Goal: Information Seeking & Learning: Learn about a topic

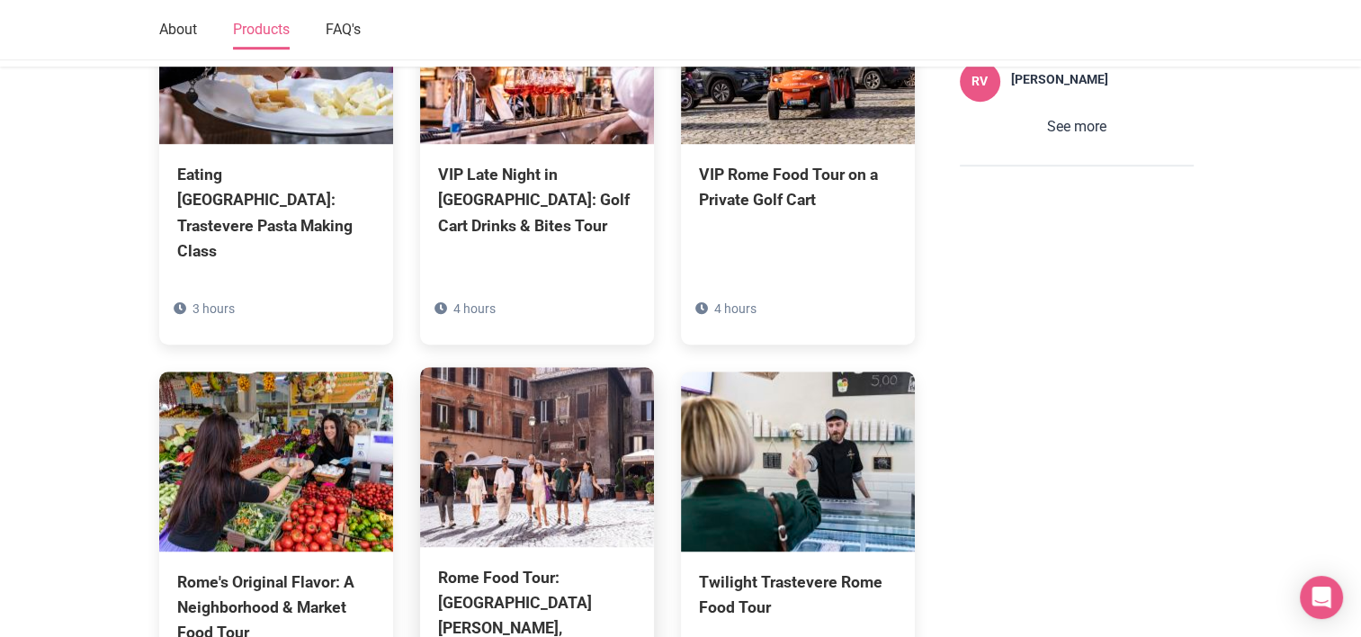
scroll to position [1336, 0]
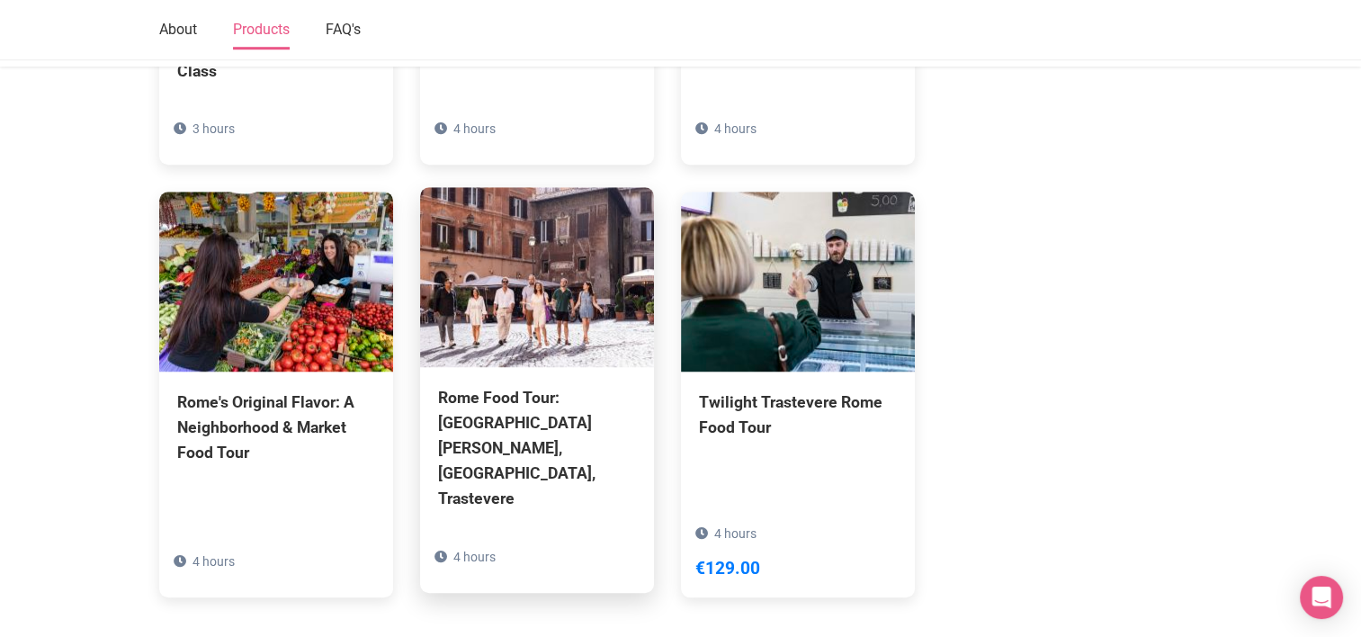
click at [552, 385] on div "Rome Food Tour: [GEOGRAPHIC_DATA][PERSON_NAME], [GEOGRAPHIC_DATA], Trastevere" at bounding box center [537, 448] width 198 height 127
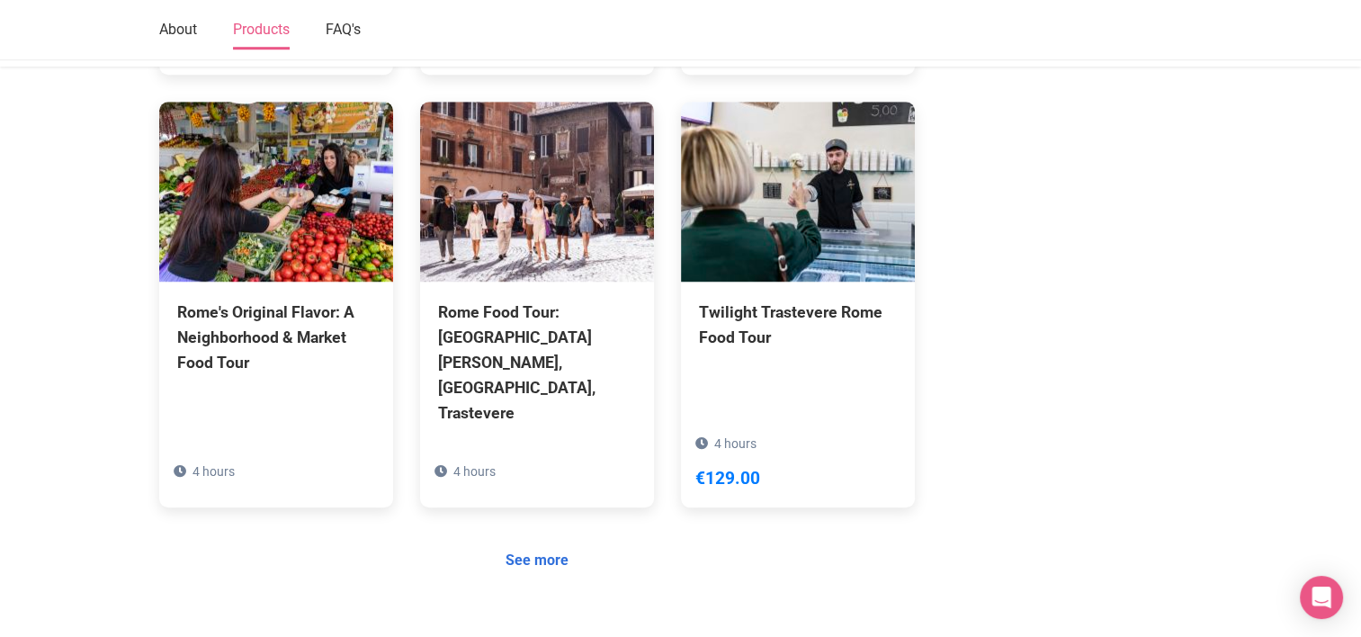
scroll to position [1606, 0]
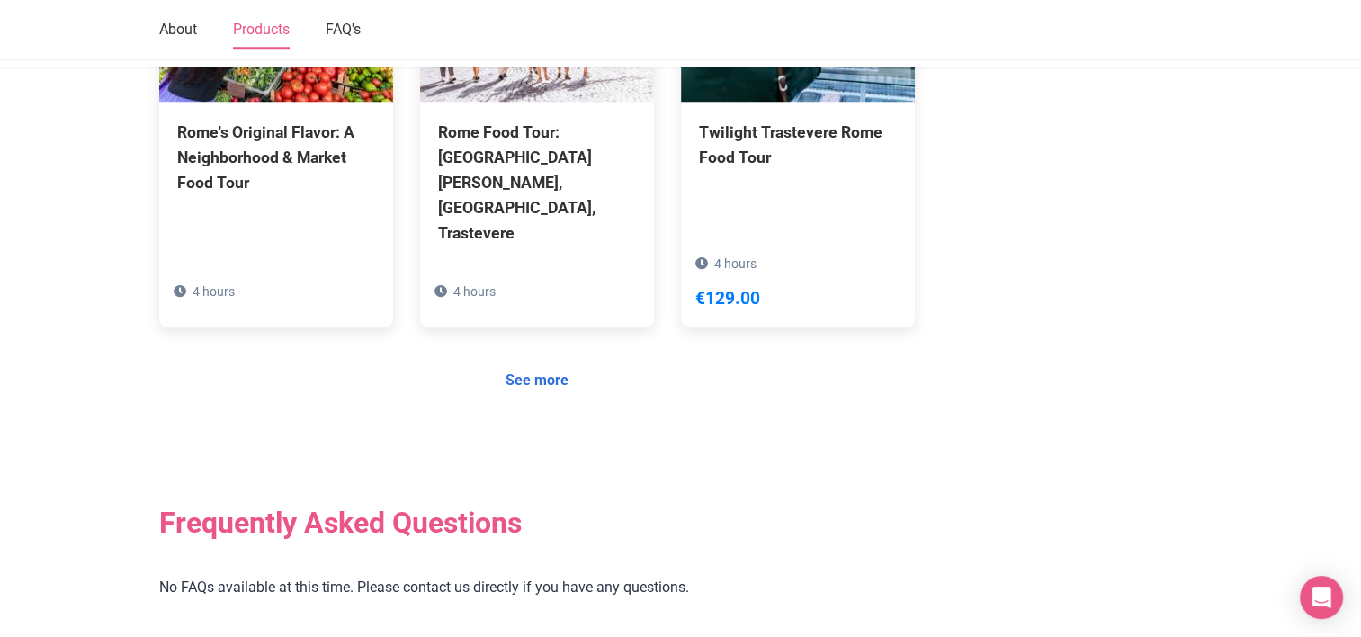
click at [530, 363] on link "See more" at bounding box center [537, 380] width 86 height 34
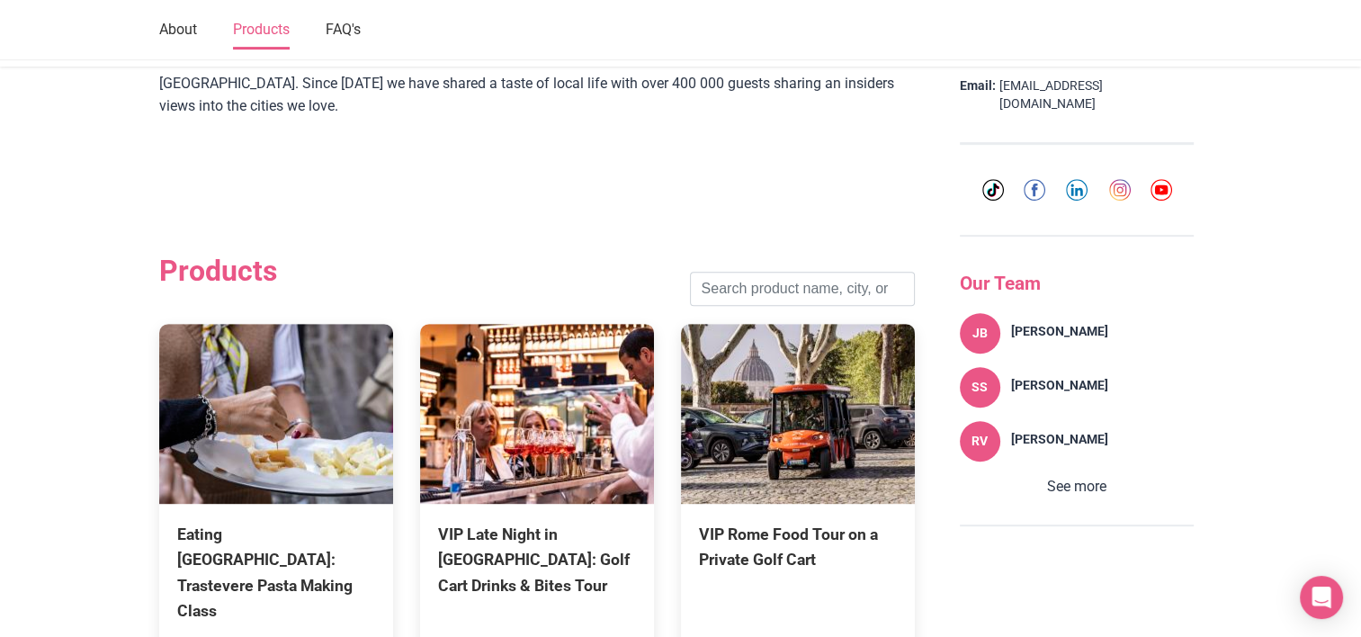
scroll to position [526, 0]
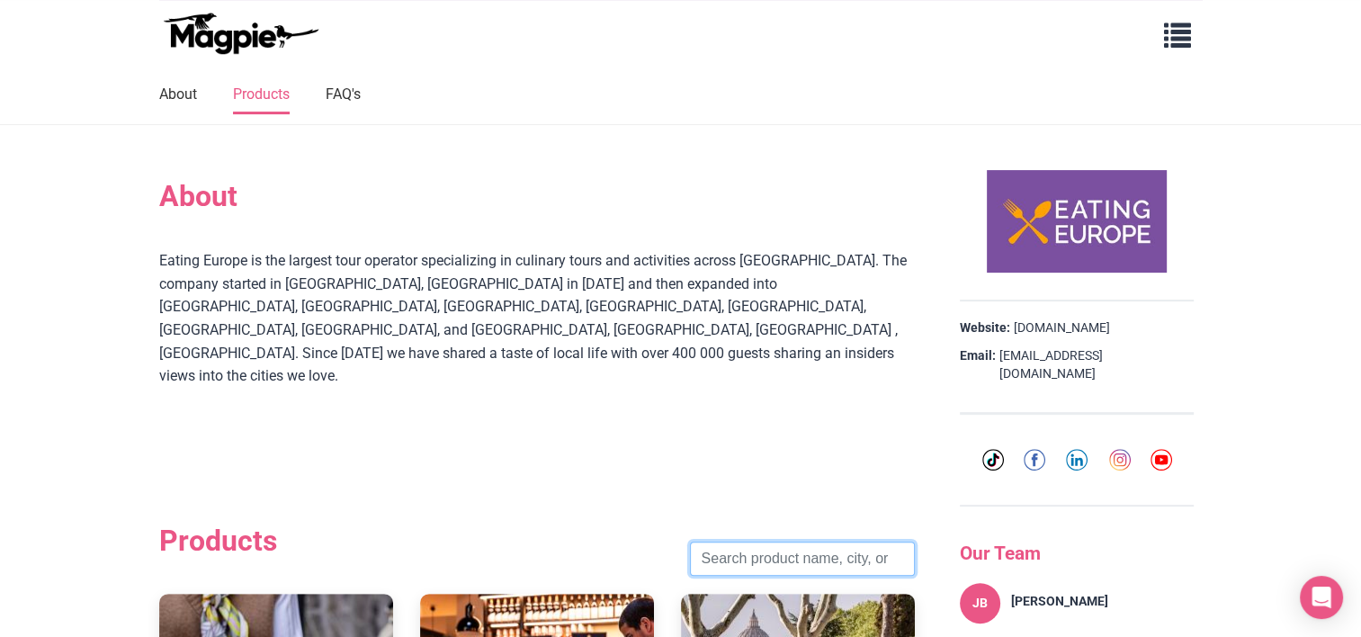
click at [767, 542] on input "search" at bounding box center [802, 559] width 225 height 34
type input "[GEOGRAPHIC_DATA]"
click button "Search" at bounding box center [0, 0] width 0 height 0
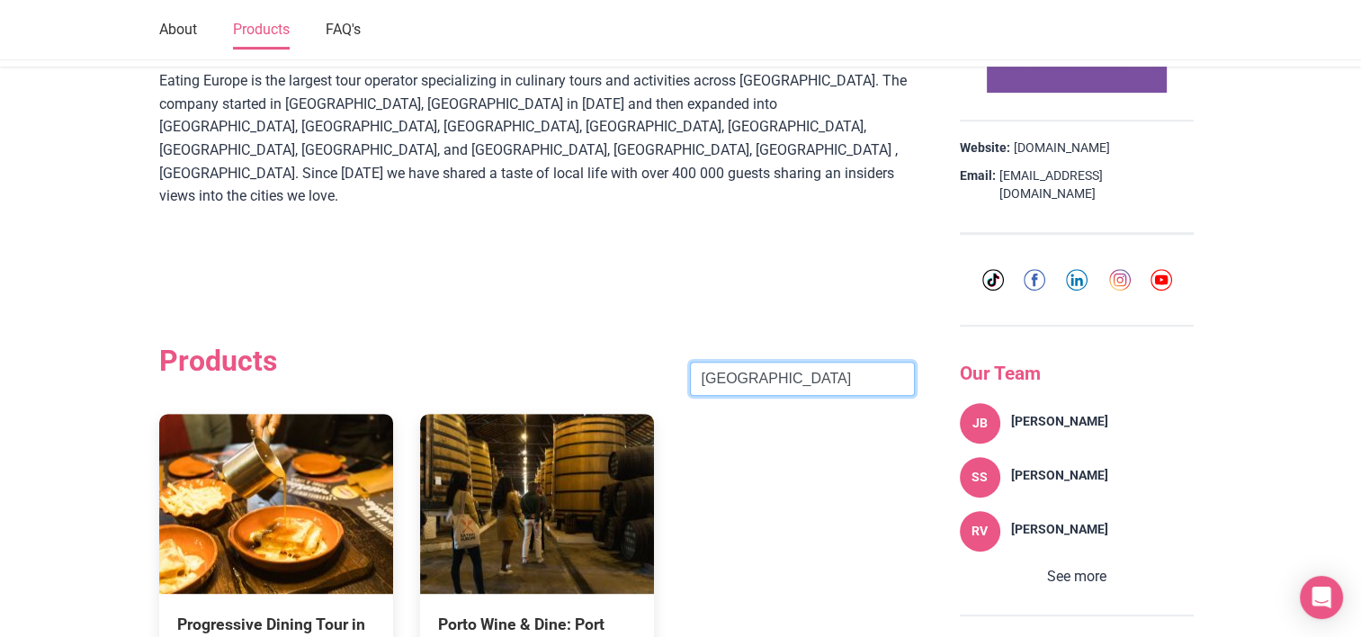
scroll to position [796, 0]
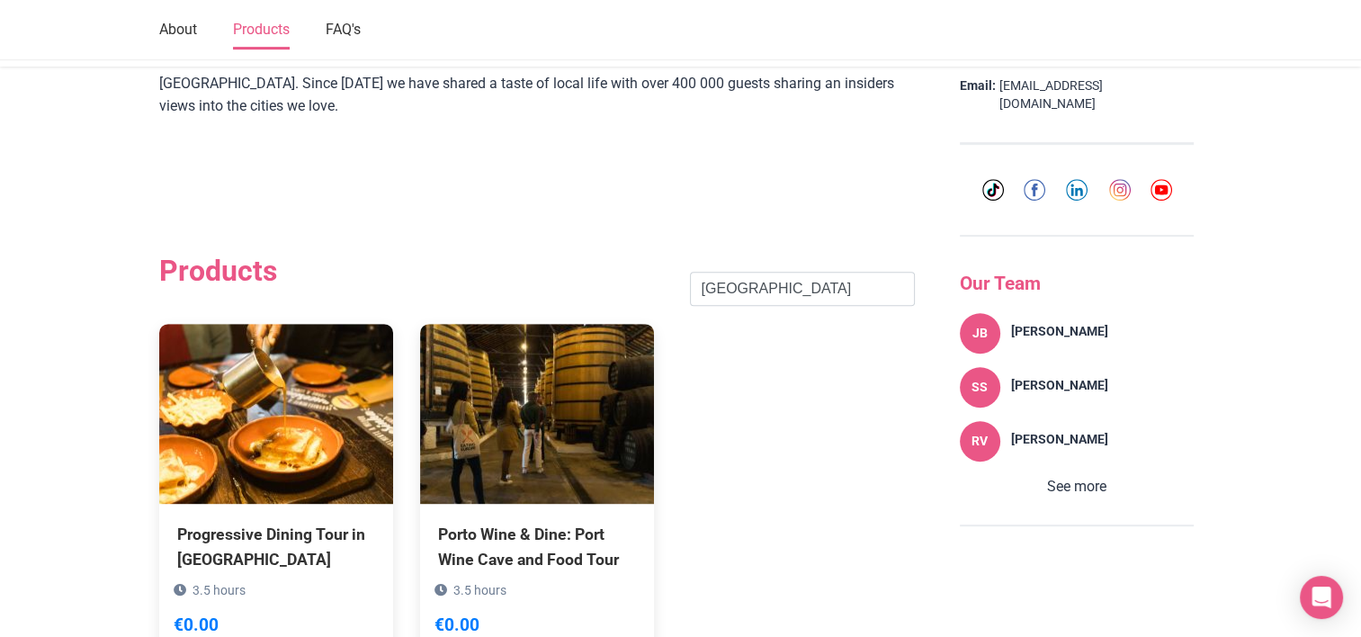
click at [560, 365] on img at bounding box center [537, 414] width 234 height 180
click at [889, 272] on input "[GEOGRAPHIC_DATA]" at bounding box center [802, 289] width 225 height 34
click at [892, 272] on input "[GEOGRAPHIC_DATA]" at bounding box center [802, 289] width 225 height 34
click at [841, 272] on input "search" at bounding box center [802, 289] width 225 height 34
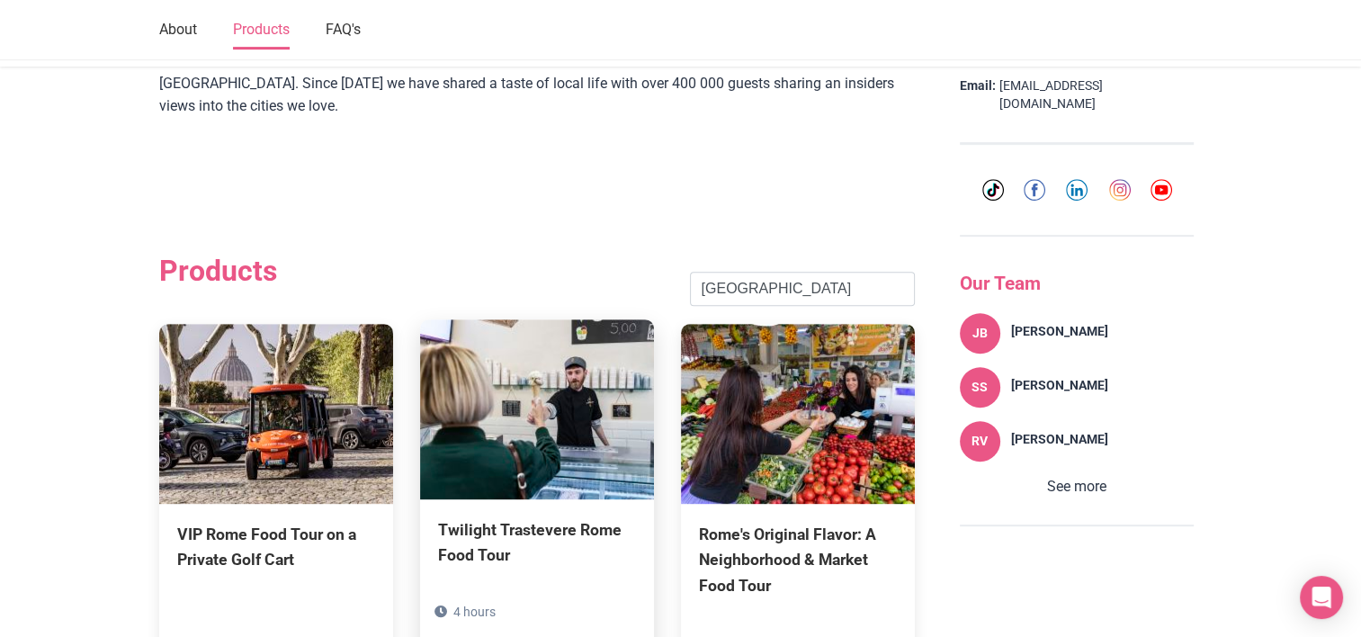
click at [508, 517] on div "Twilight Trastevere Rome Food Tour" at bounding box center [537, 542] width 198 height 50
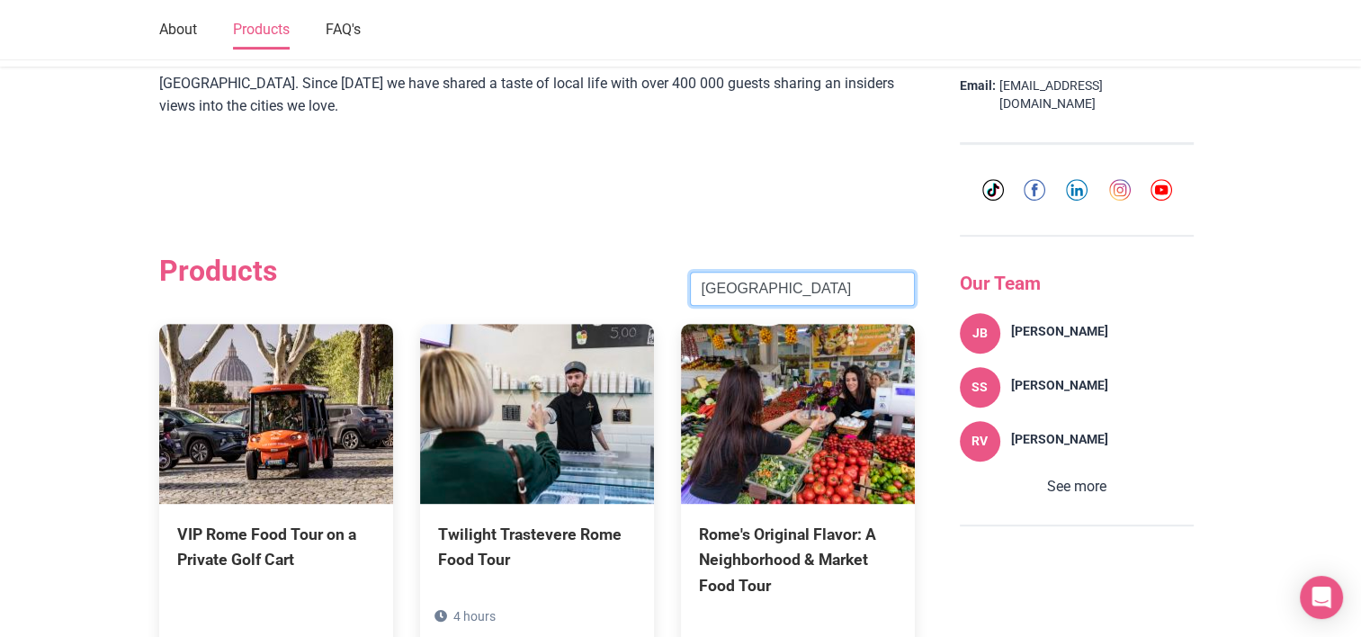
drag, startPoint x: 746, startPoint y: 245, endPoint x: 634, endPoint y: 219, distance: 114.4
click at [637, 254] on div "Products [GEOGRAPHIC_DATA] Search" at bounding box center [537, 289] width 756 height 70
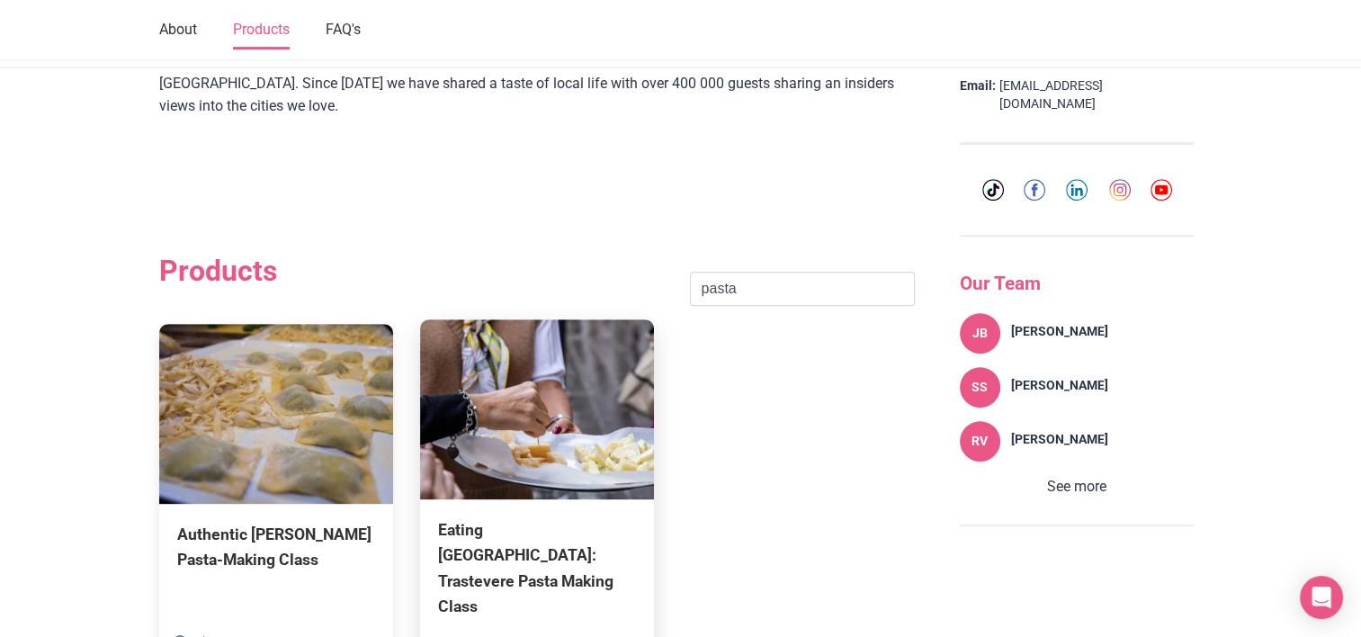
click at [528, 517] on div "Eating [GEOGRAPHIC_DATA]: Trastevere Pasta Making Class" at bounding box center [537, 568] width 198 height 102
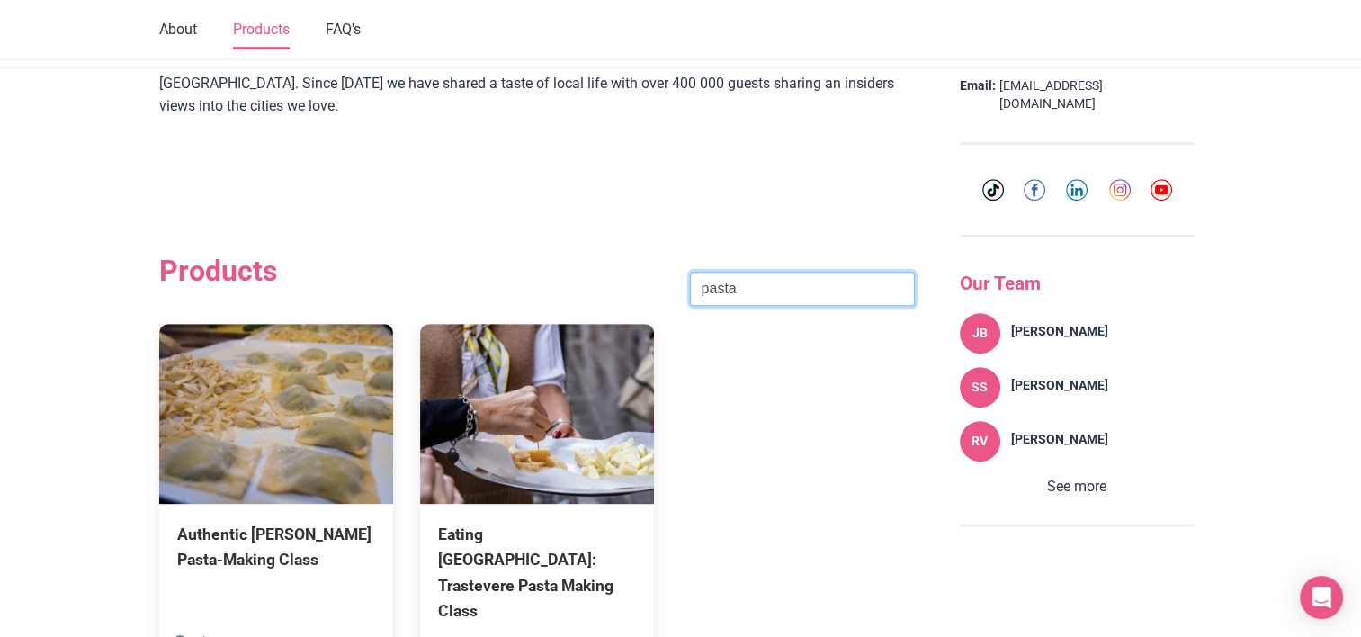
drag, startPoint x: 757, startPoint y: 244, endPoint x: 572, endPoint y: 213, distance: 186.9
click at [578, 254] on div "Products pasta Search" at bounding box center [537, 289] width 756 height 70
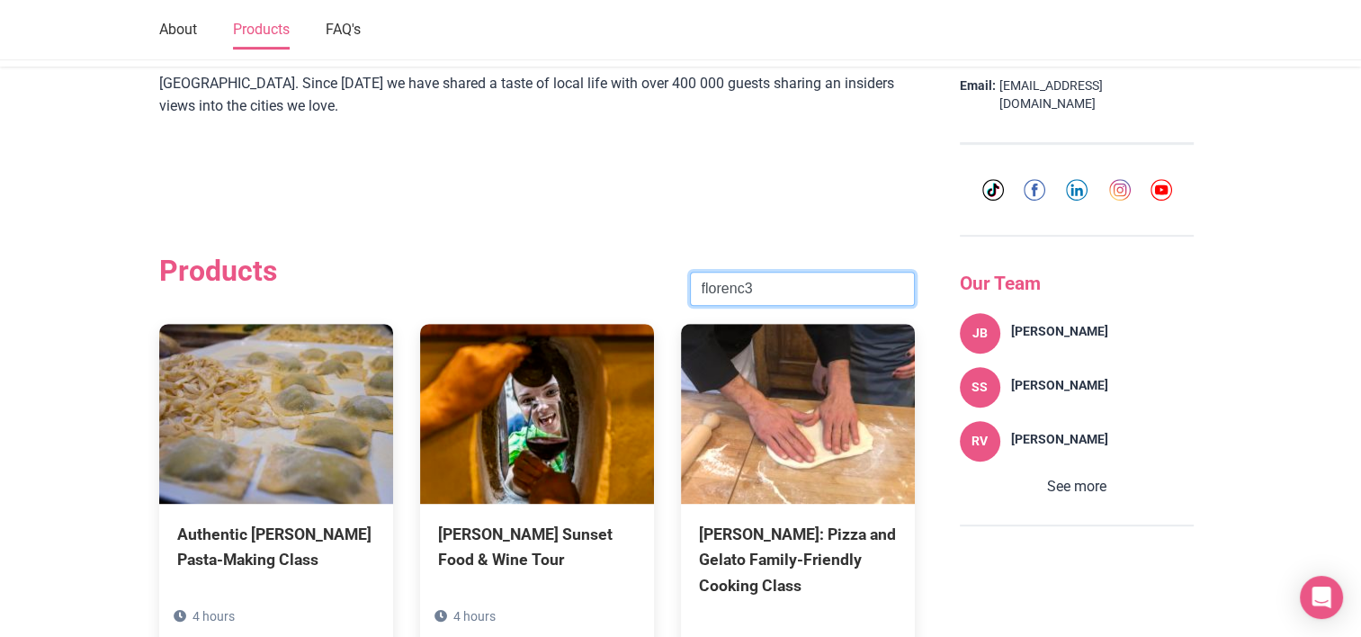
click button "Search" at bounding box center [0, 0] width 0 height 0
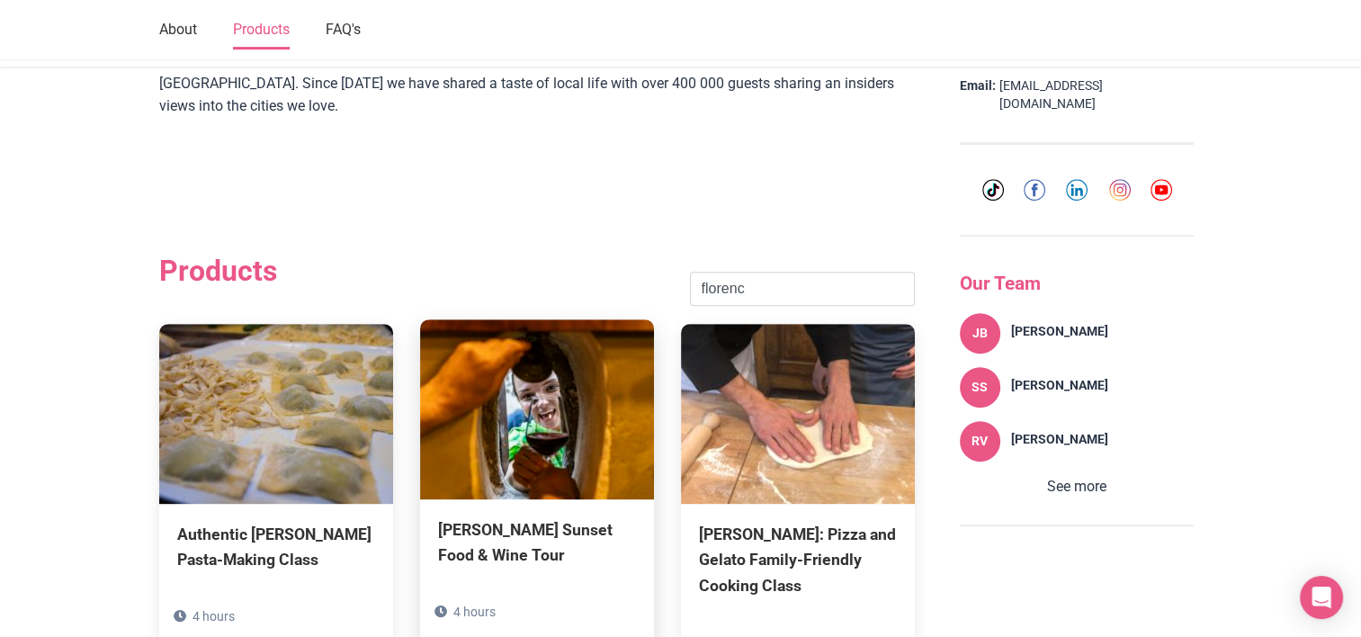
click at [579, 374] on img at bounding box center [537, 409] width 234 height 180
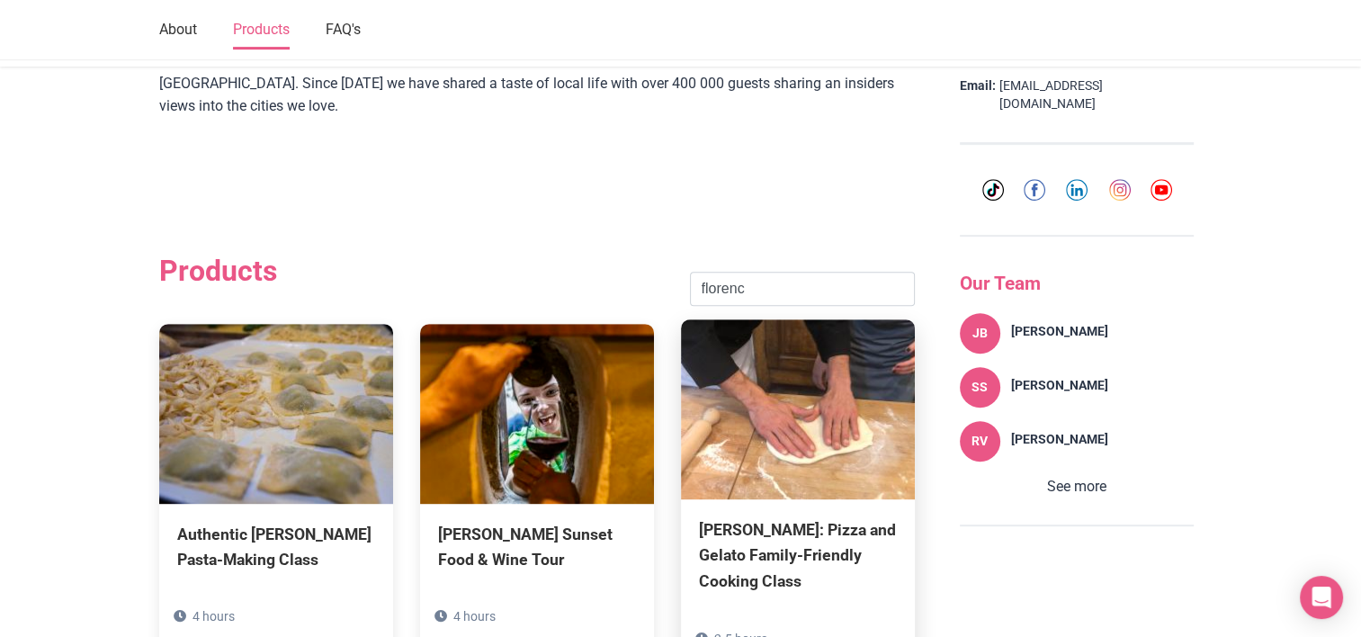
click at [813, 517] on div "[PERSON_NAME]: Pizza and Gelato Family-Friendly Cooking Class" at bounding box center [798, 555] width 198 height 76
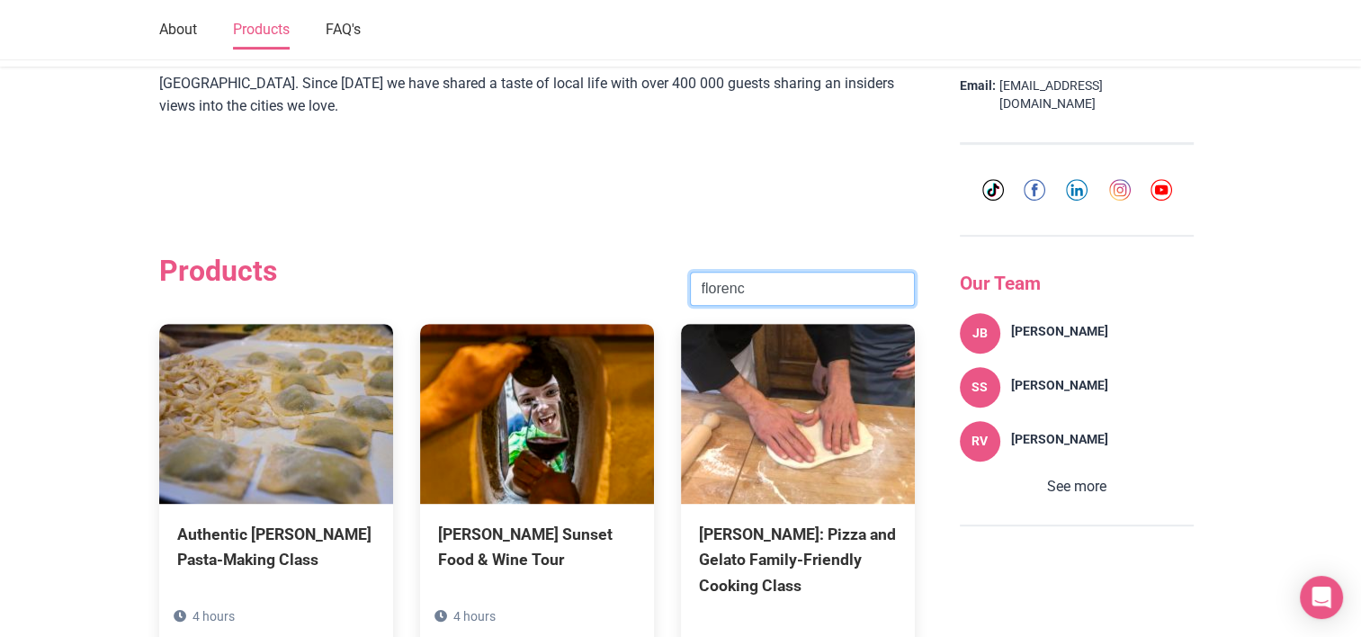
drag, startPoint x: 780, startPoint y: 244, endPoint x: 596, endPoint y: 243, distance: 184.4
click at [596, 254] on div "Products florenc Search" at bounding box center [537, 289] width 756 height 70
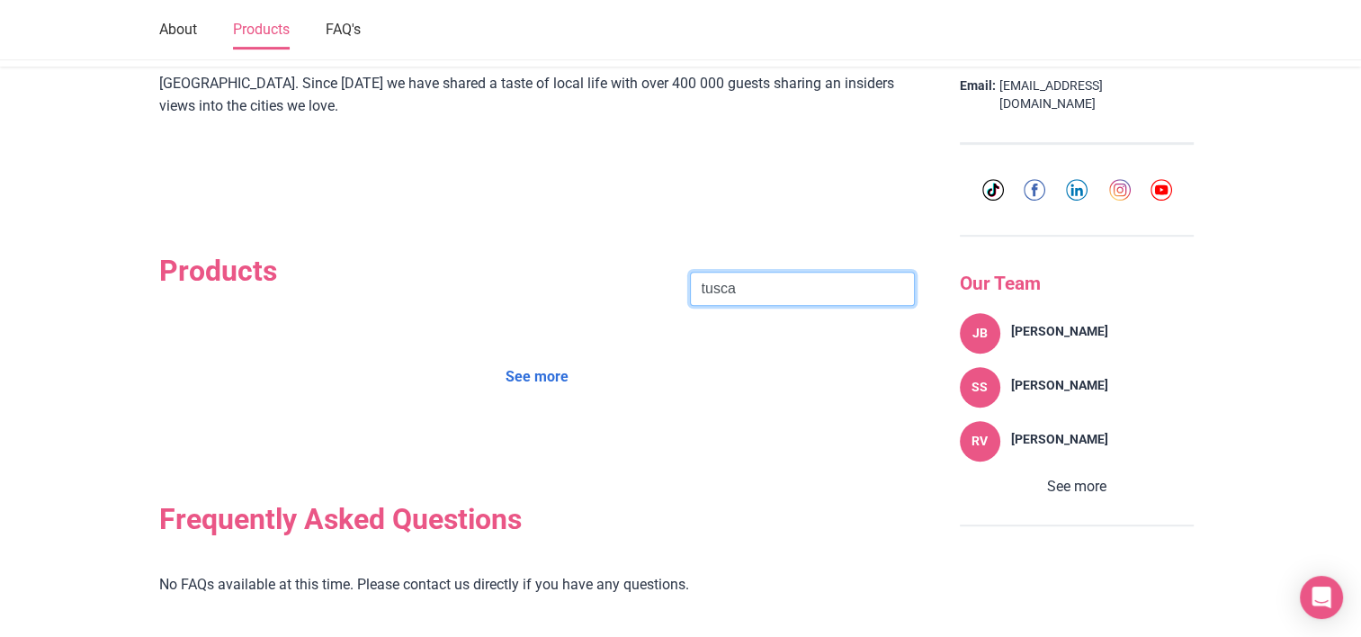
click button "Search" at bounding box center [0, 0] width 0 height 0
click at [773, 272] on input "tusca" at bounding box center [802, 289] width 225 height 34
drag, startPoint x: 766, startPoint y: 239, endPoint x: 568, endPoint y: 246, distance: 198.9
click at [569, 254] on div "Products tusca Search" at bounding box center [537, 289] width 756 height 70
click at [558, 360] on link "See more" at bounding box center [537, 377] width 86 height 34
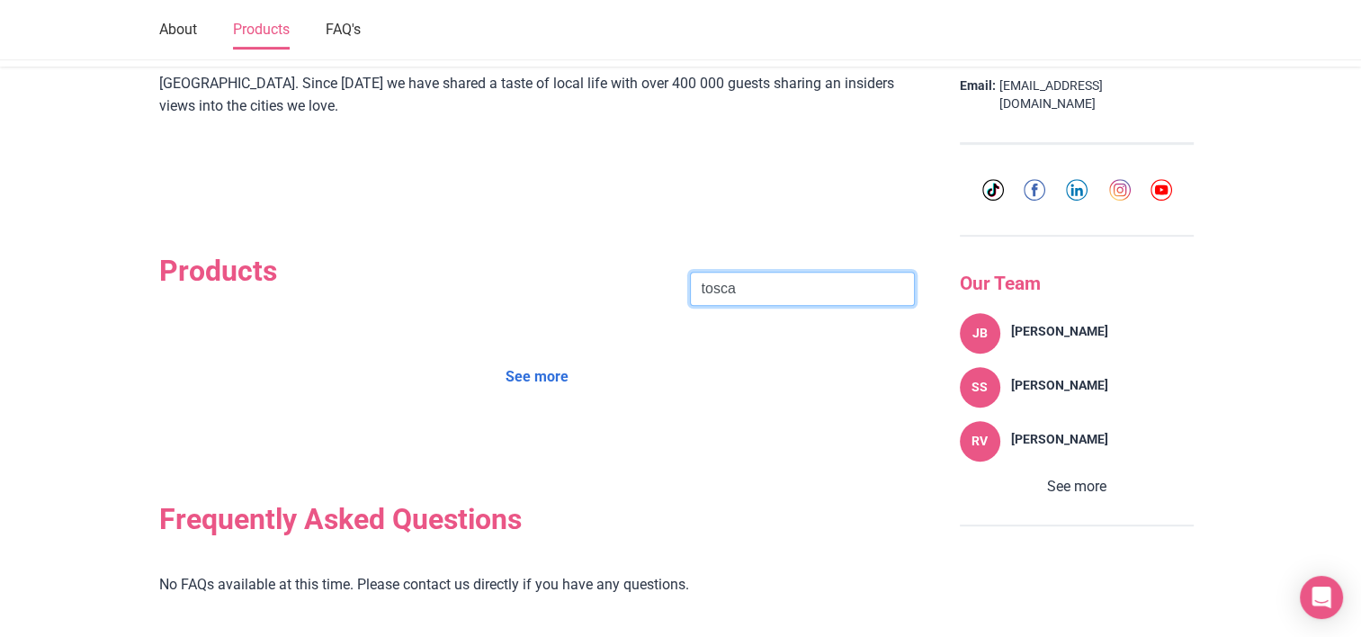
drag, startPoint x: 772, startPoint y: 228, endPoint x: 616, endPoint y: 246, distance: 156.7
click at [616, 254] on div "Products tosca Search" at bounding box center [537, 289] width 756 height 70
click button "Search" at bounding box center [0, 0] width 0 height 0
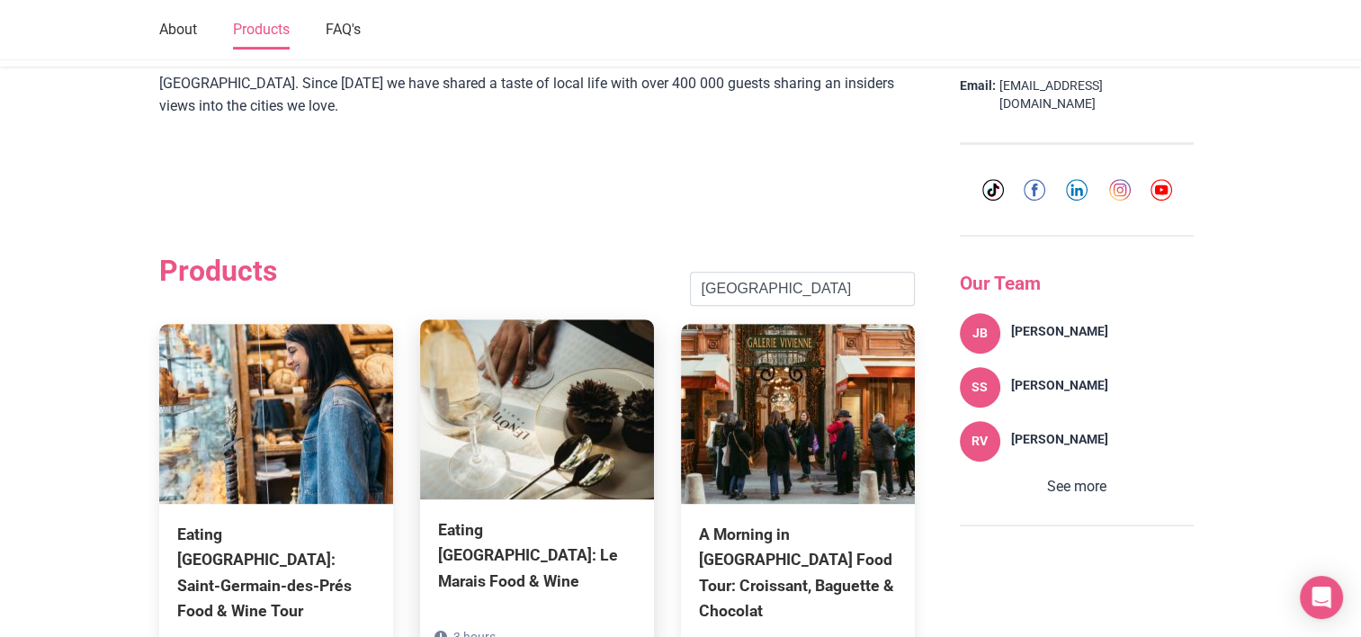
click at [588, 517] on div "Eating [GEOGRAPHIC_DATA]: Le Marais Food & Wine" at bounding box center [537, 555] width 198 height 76
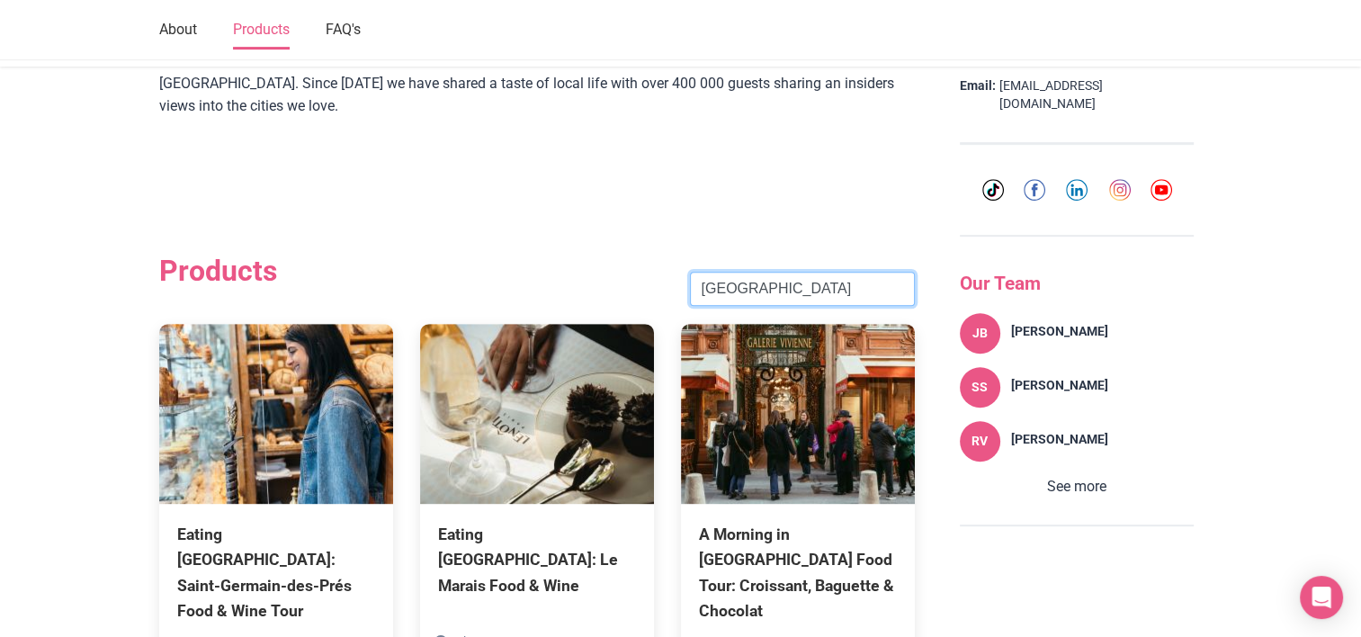
drag, startPoint x: 847, startPoint y: 251, endPoint x: 614, endPoint y: 246, distance: 233.0
click at [614, 254] on div "Products [GEOGRAPHIC_DATA] Search" at bounding box center [537, 289] width 756 height 70
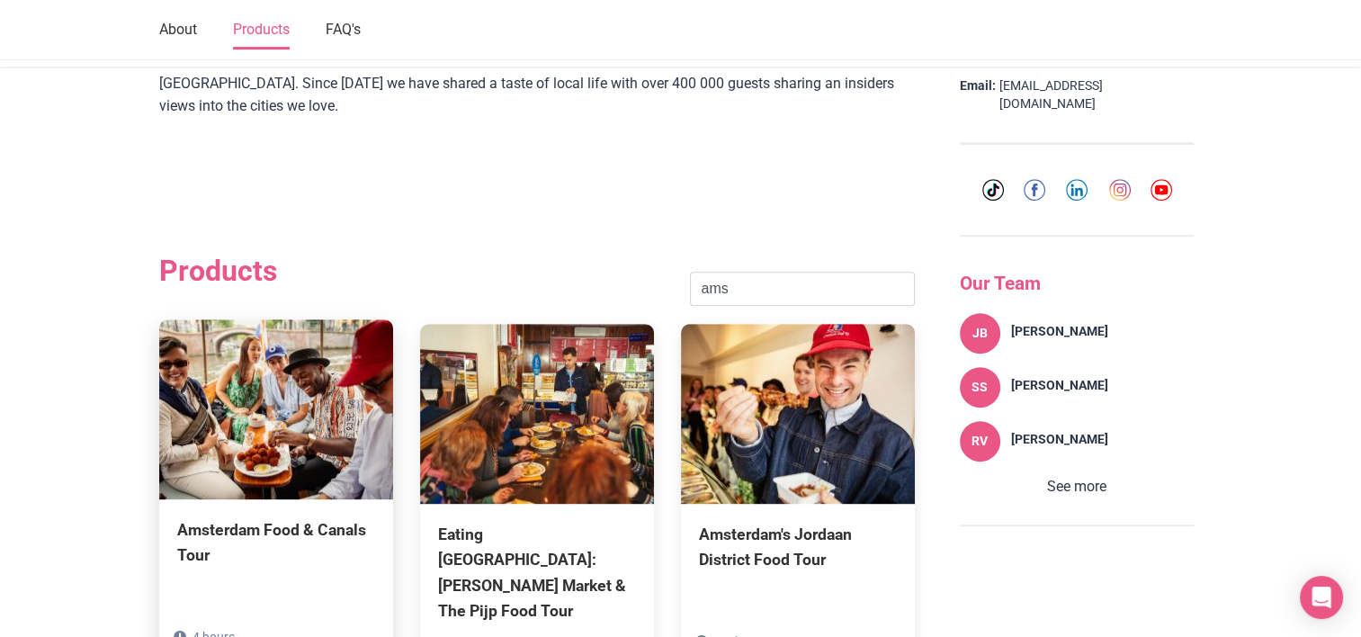
click at [211, 517] on div "Amsterdam Food & Canals Tour" at bounding box center [276, 542] width 198 height 50
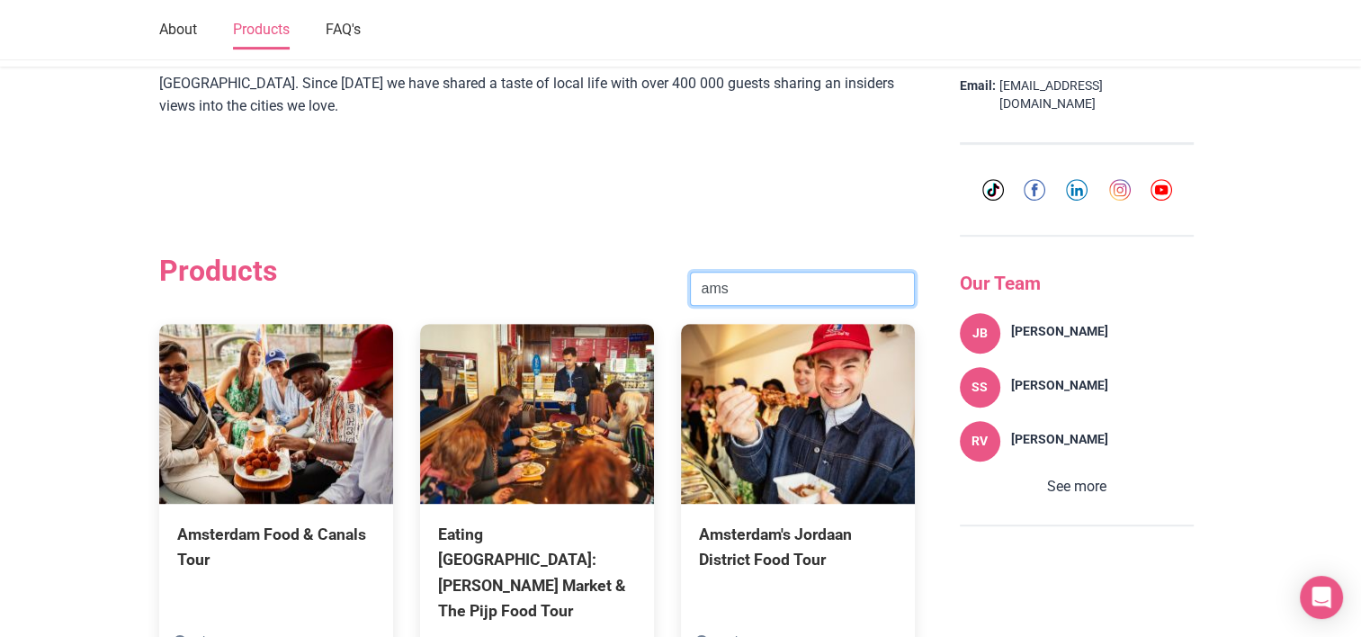
drag, startPoint x: 726, startPoint y: 245, endPoint x: 632, endPoint y: 248, distance: 93.6
click at [637, 254] on div "Products ams Search" at bounding box center [537, 289] width 756 height 70
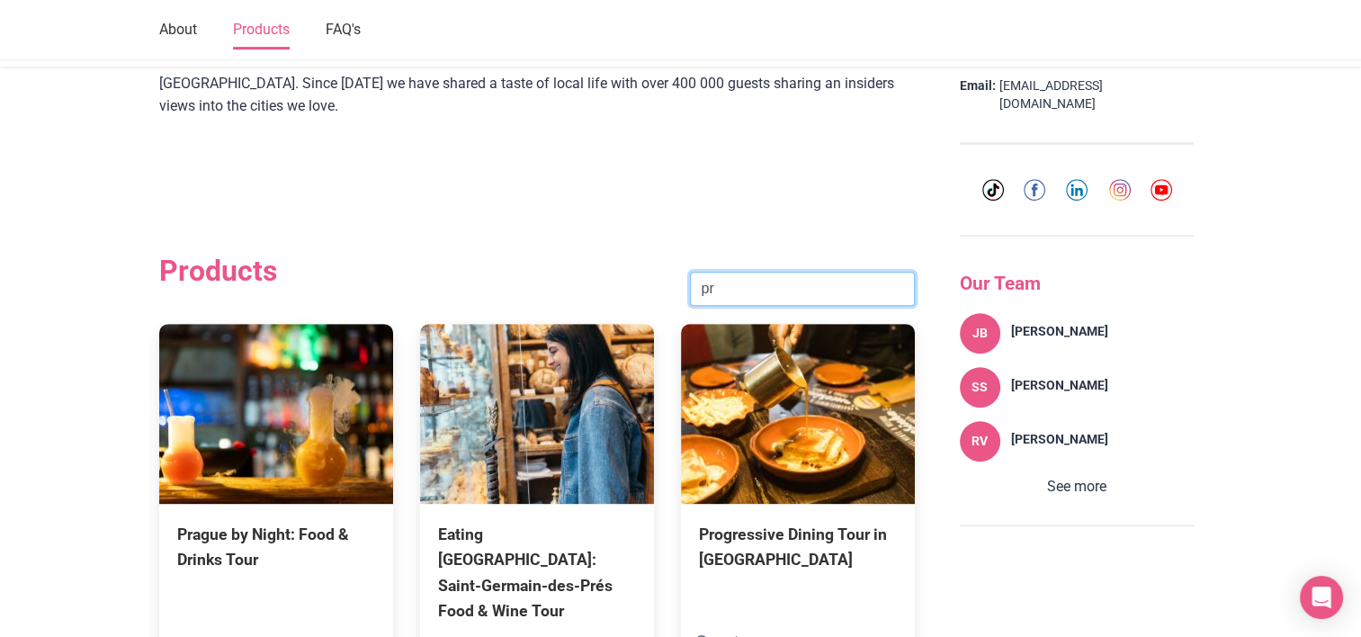
drag, startPoint x: 741, startPoint y: 249, endPoint x: 554, endPoint y: 249, distance: 187.1
click at [560, 254] on div "Products pr Search" at bounding box center [537, 289] width 756 height 70
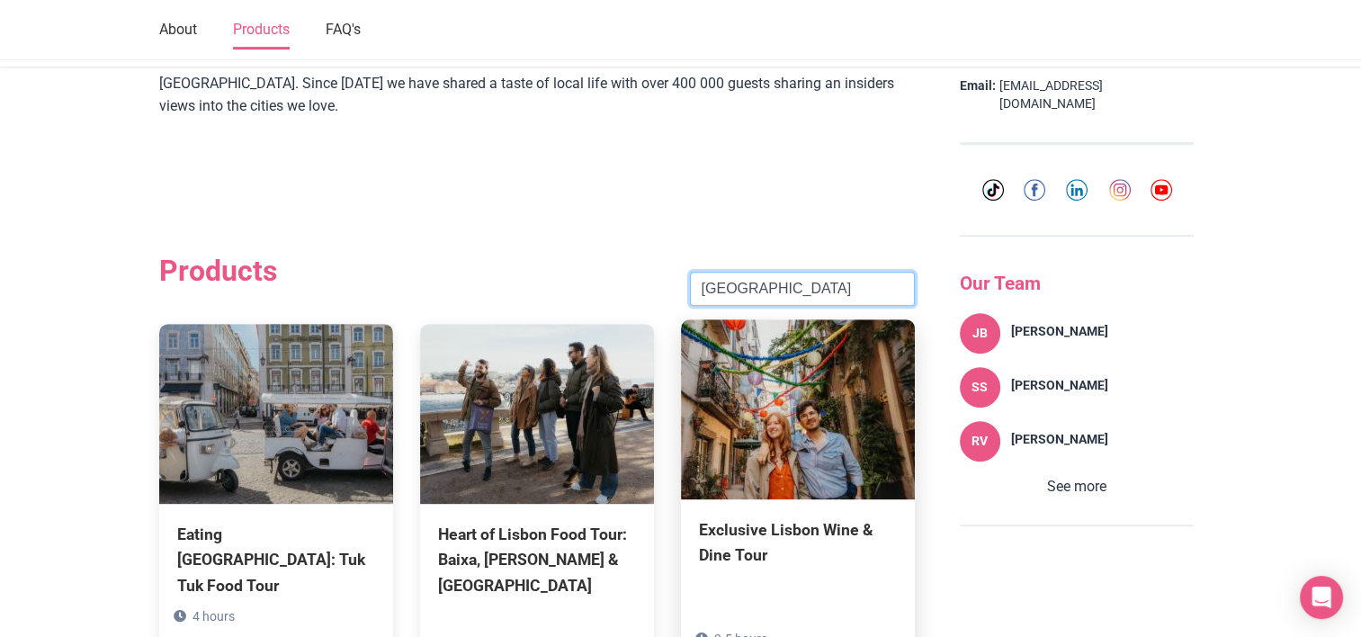
scroll to position [976, 0]
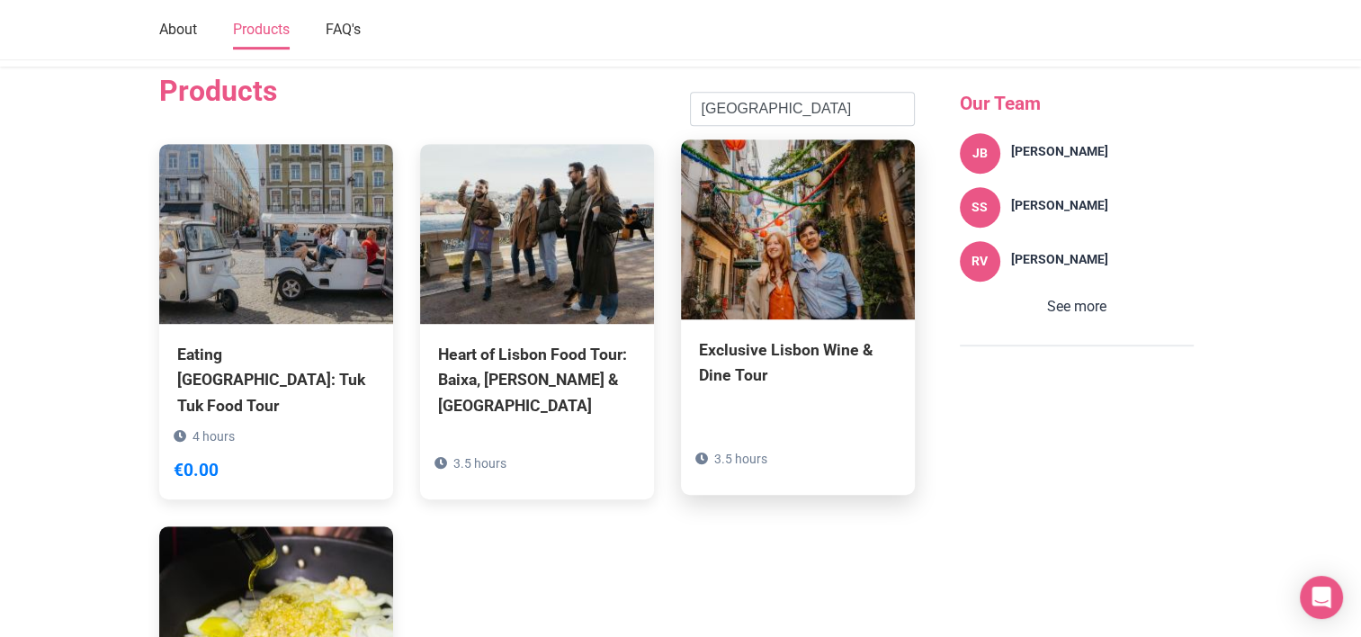
click at [729, 337] on div "Exclusive Lisbon Wine & Dine Tour" at bounding box center [798, 362] width 198 height 50
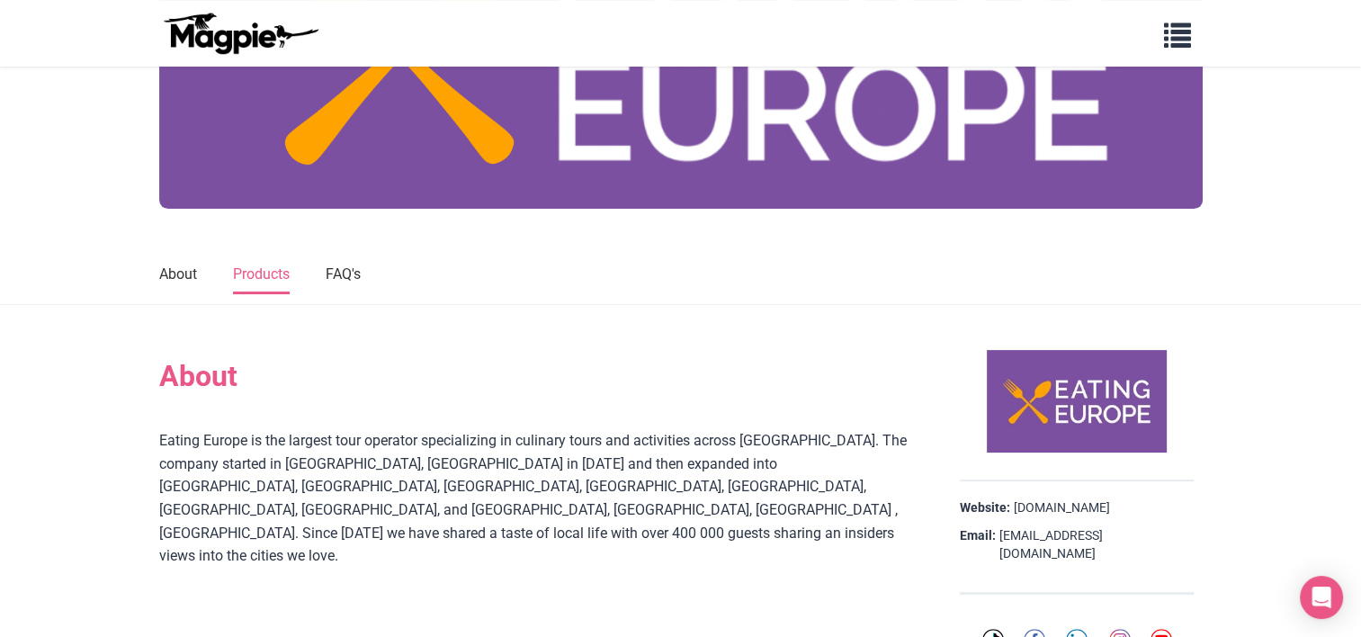
scroll to position [706, 0]
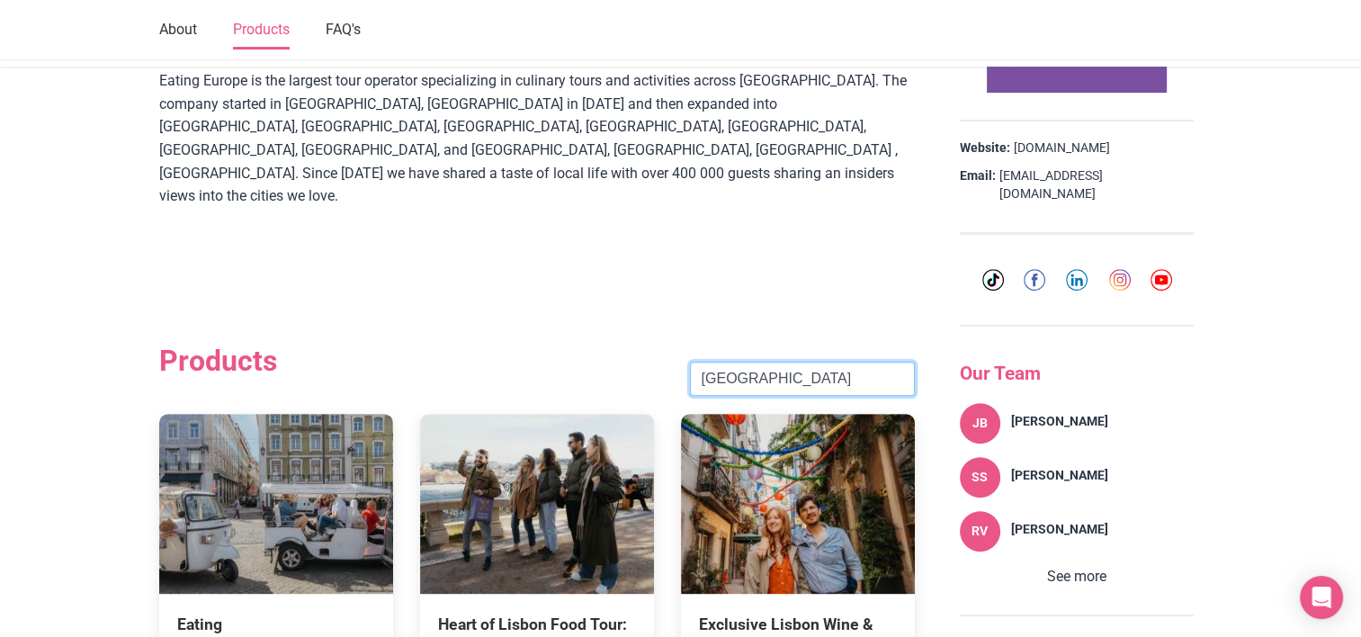
drag, startPoint x: 784, startPoint y: 341, endPoint x: 582, endPoint y: 339, distance: 202.4
click at [582, 344] on div "Products [GEOGRAPHIC_DATA] Search" at bounding box center [537, 379] width 756 height 70
click button "Search" at bounding box center [0, 0] width 0 height 0
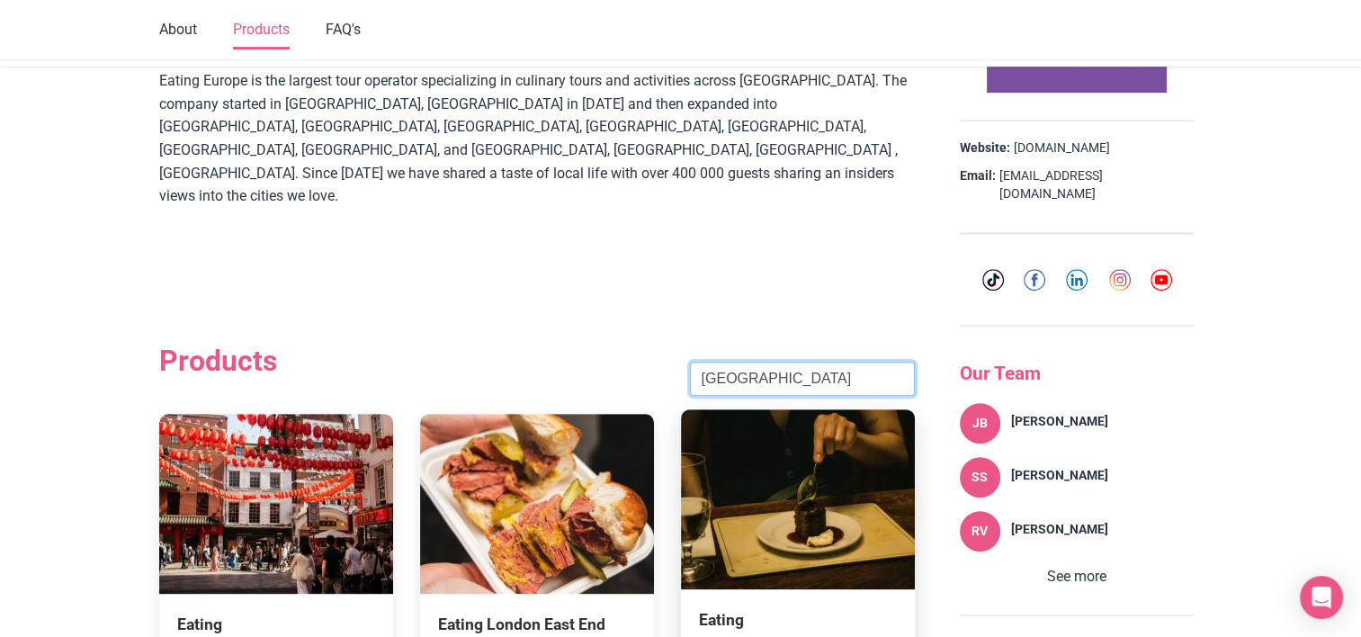
scroll to position [886, 0]
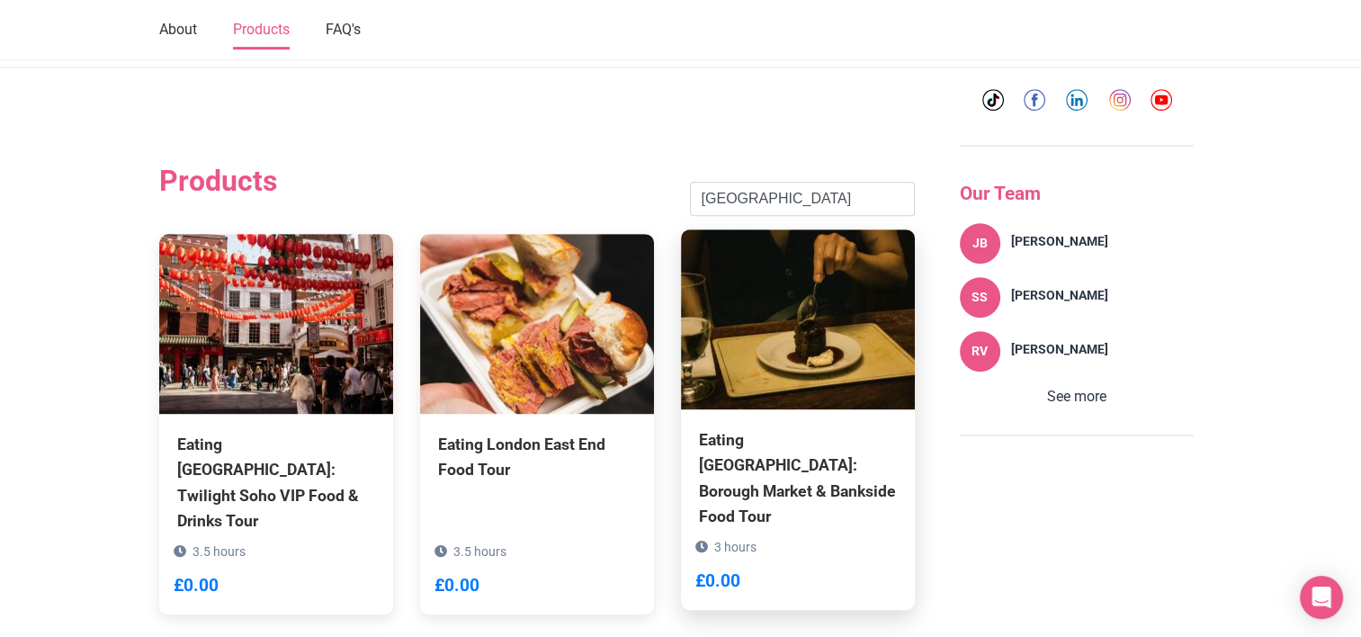
click at [850, 427] on div "Eating [GEOGRAPHIC_DATA]: Borough Market & Bankside Food Tour" at bounding box center [798, 478] width 198 height 102
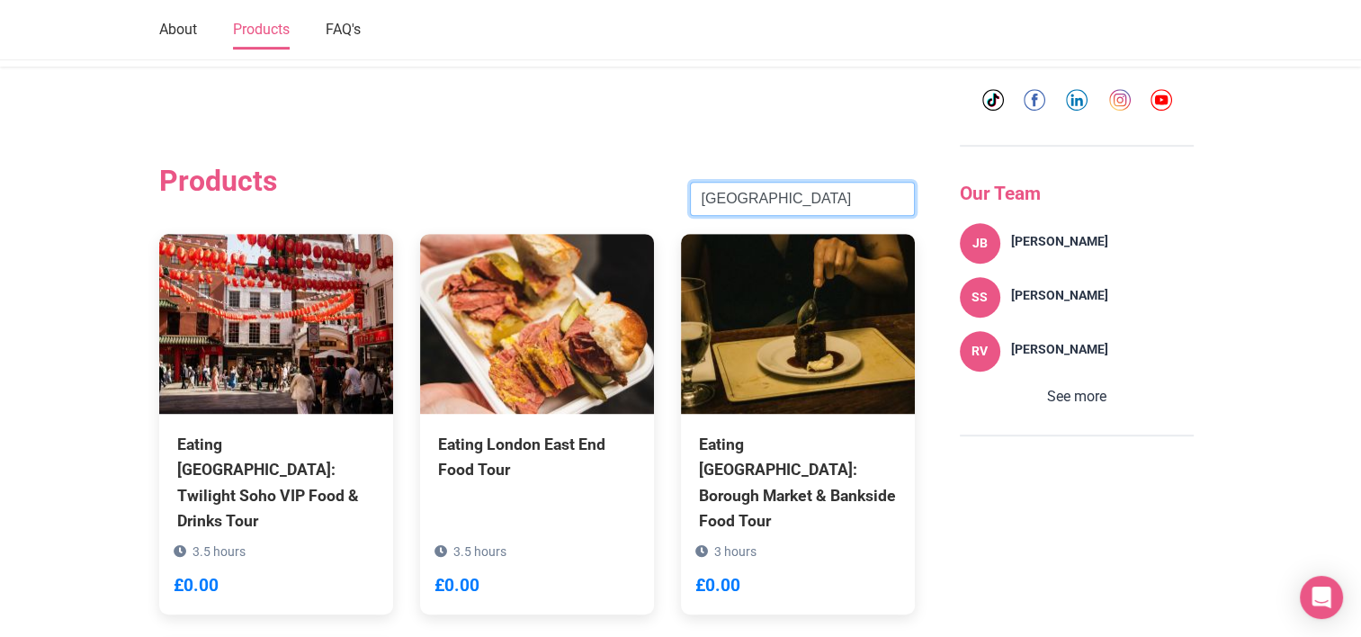
drag, startPoint x: 804, startPoint y: 155, endPoint x: 579, endPoint y: 166, distance: 225.2
click at [579, 166] on div "Products [GEOGRAPHIC_DATA] Search" at bounding box center [537, 199] width 756 height 70
click button "Search" at bounding box center [0, 0] width 0 height 0
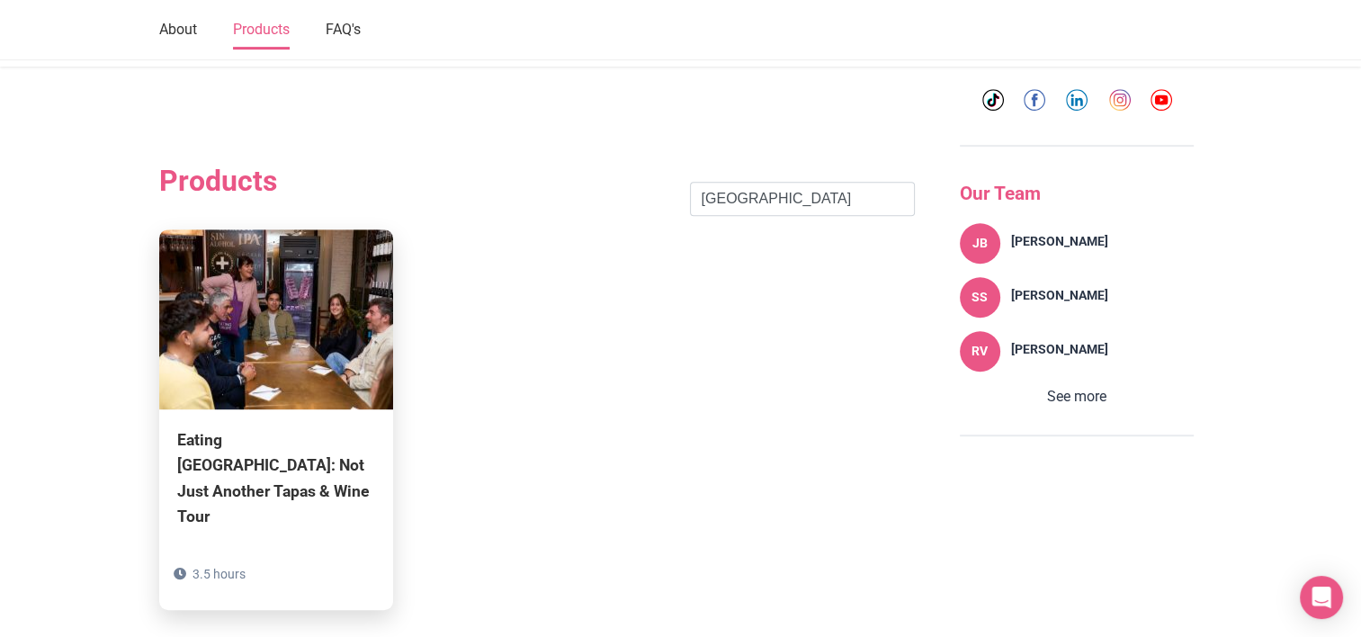
click at [249, 427] on div "Eating [GEOGRAPHIC_DATA]: Not Just Another Tapas & Wine Tour" at bounding box center [276, 478] width 198 height 102
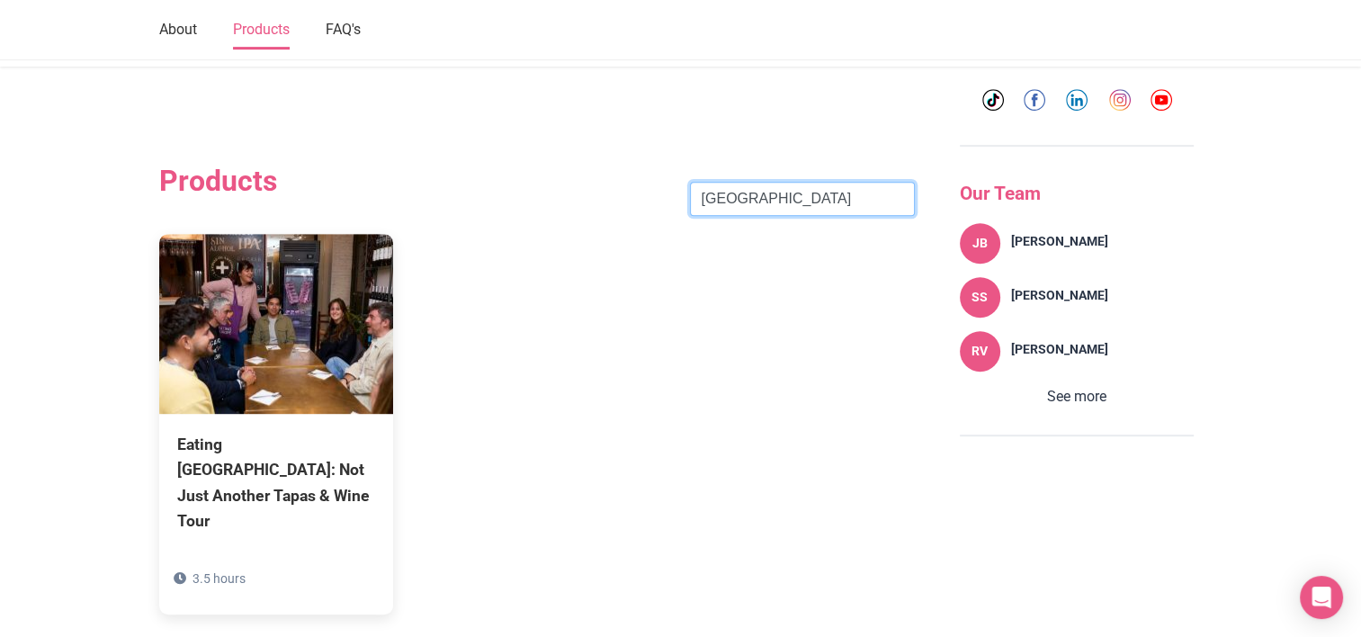
drag, startPoint x: 684, startPoint y: 157, endPoint x: 599, endPoint y: 157, distance: 84.6
click at [599, 164] on div "Products [GEOGRAPHIC_DATA] Search" at bounding box center [537, 199] width 756 height 70
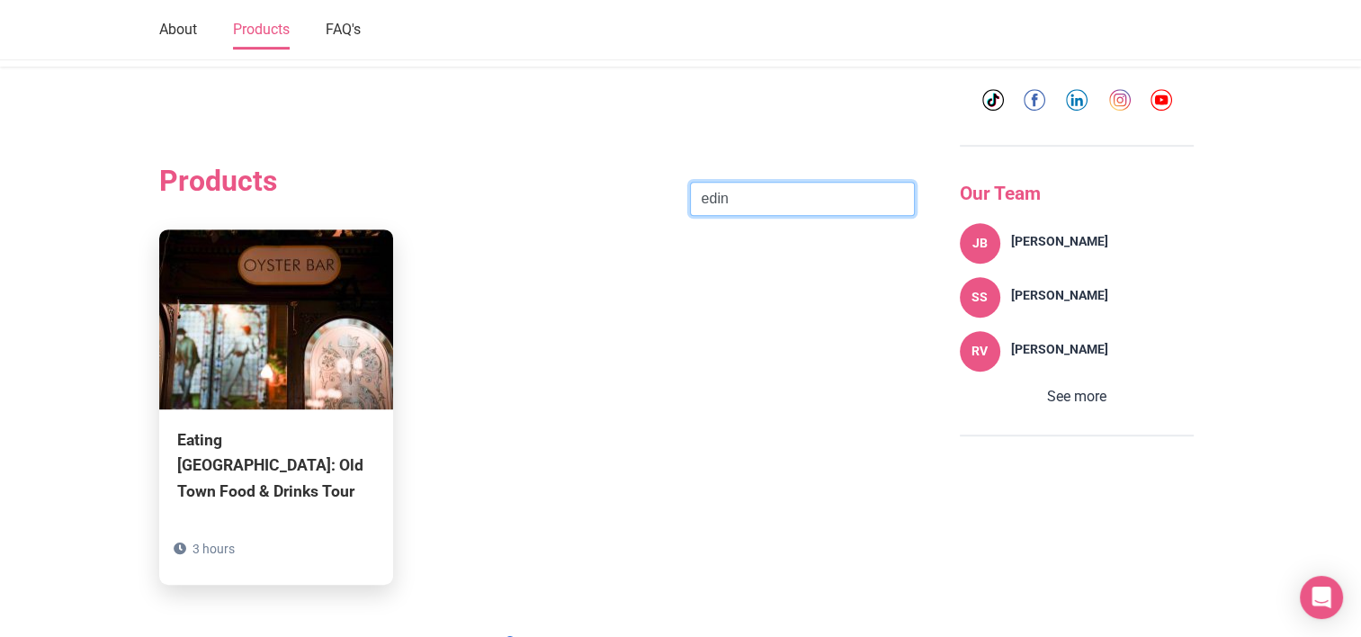
type input "edin"
click at [254, 351] on img at bounding box center [276, 319] width 234 height 180
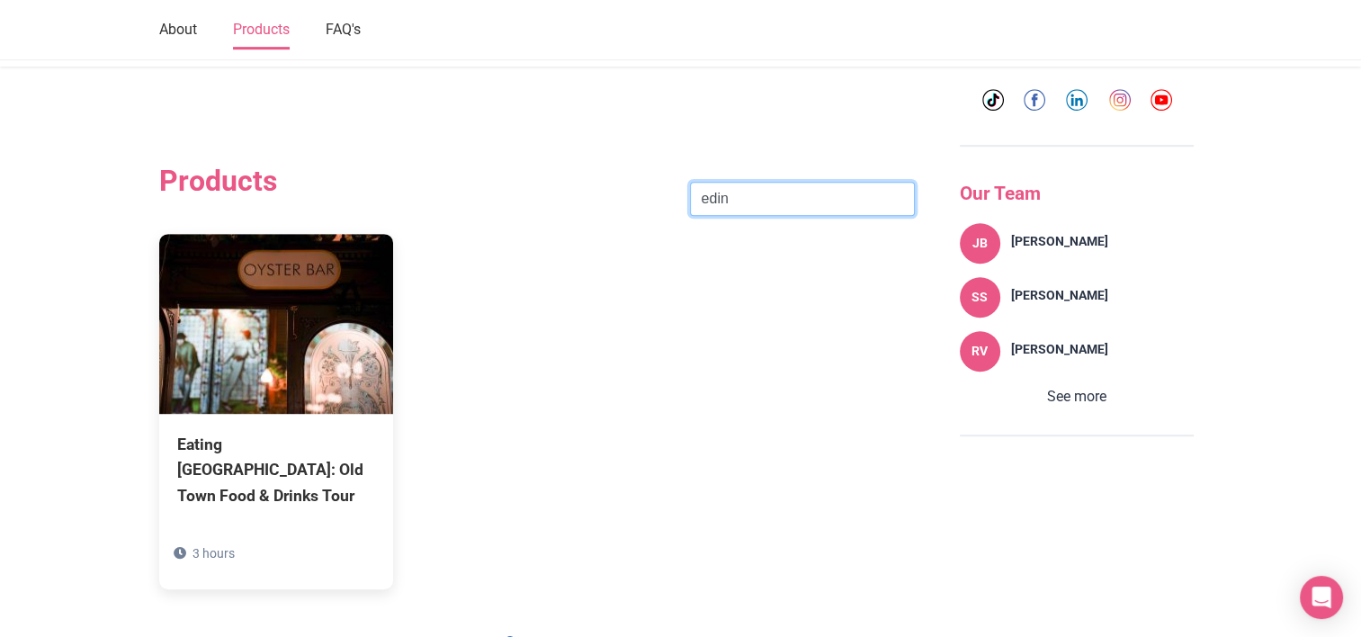
drag, startPoint x: 739, startPoint y: 158, endPoint x: 658, endPoint y: 166, distance: 82.3
click at [658, 166] on div "Products edin Search" at bounding box center [537, 199] width 756 height 70
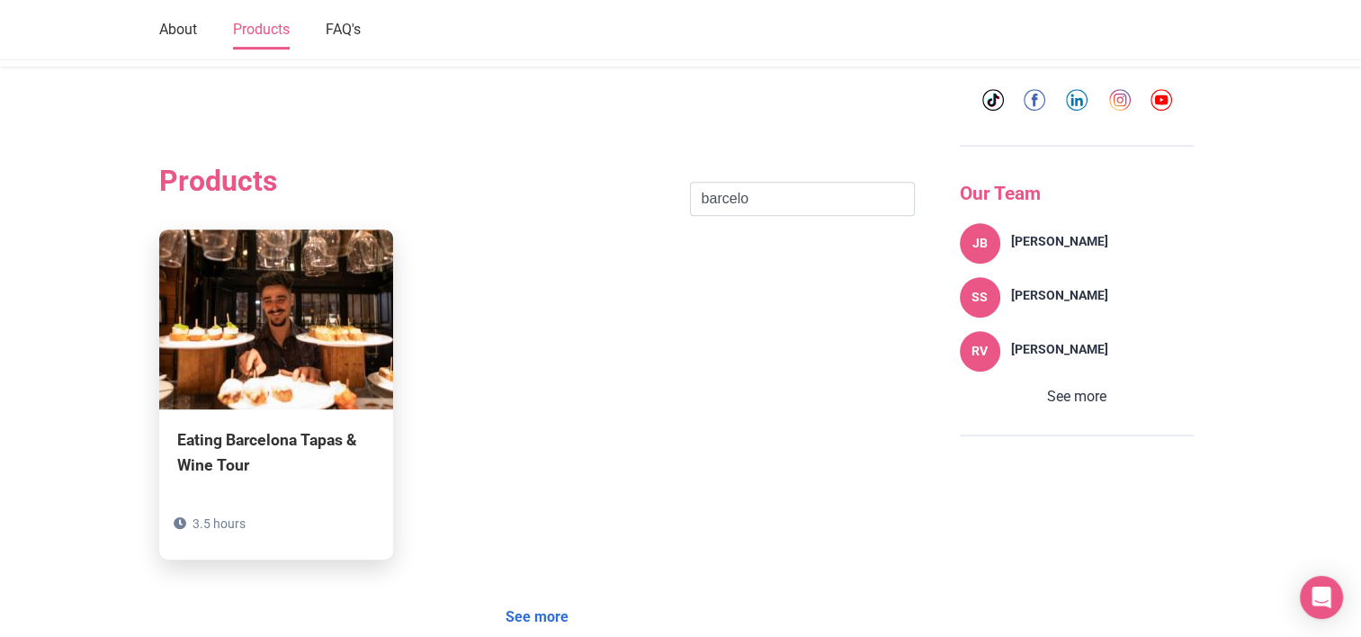
click at [262, 427] on div "Eating Barcelona Tapas & Wine Tour" at bounding box center [276, 452] width 198 height 50
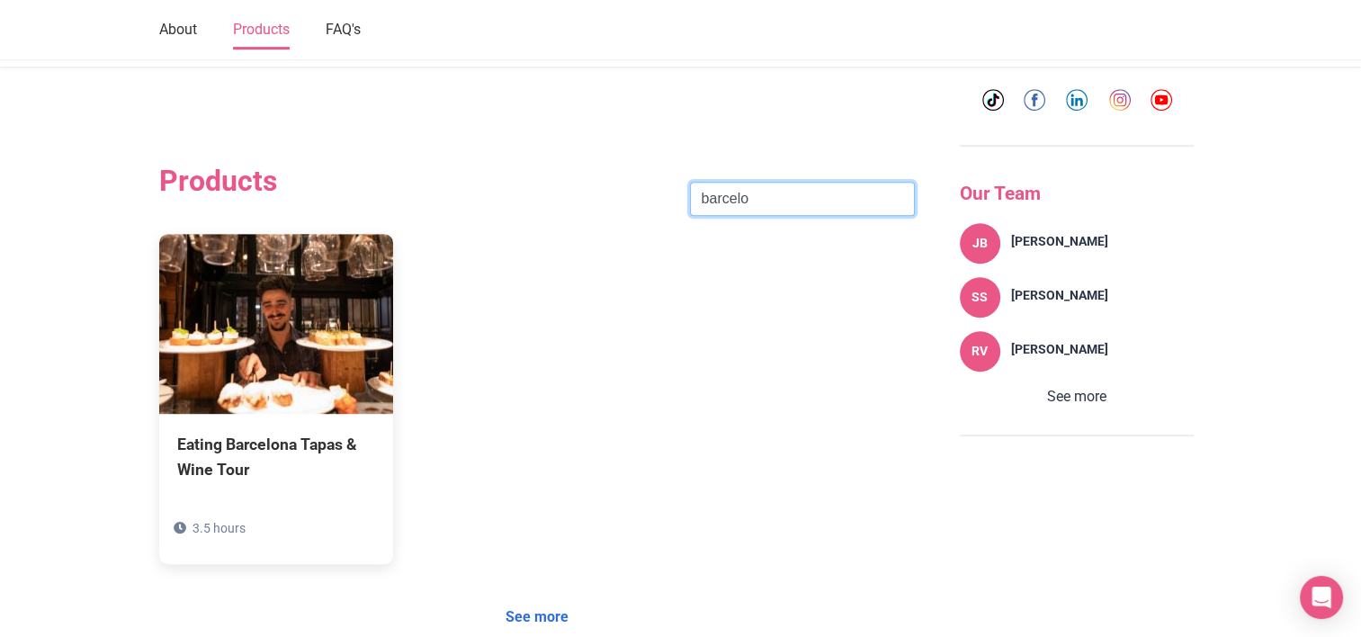
drag, startPoint x: 789, startPoint y: 139, endPoint x: 672, endPoint y: 163, distance: 119.3
click at [672, 164] on div "Products barcelo Search" at bounding box center [537, 199] width 756 height 70
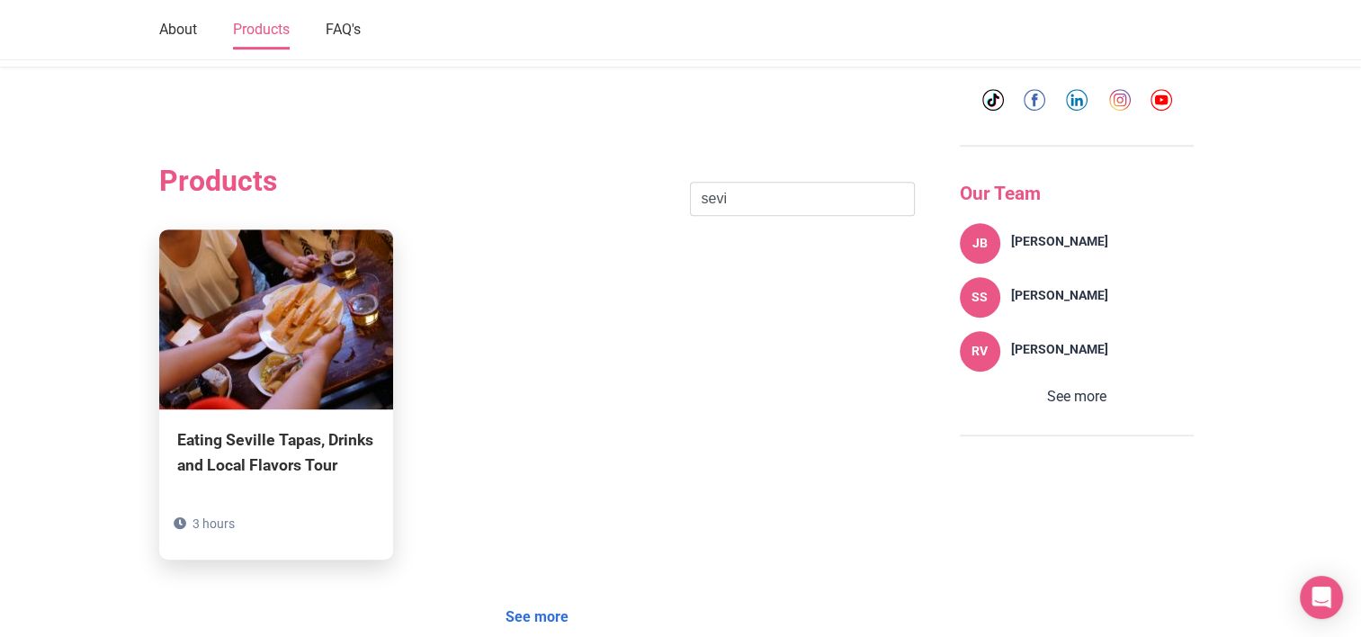
click at [367, 457] on div "Eating Seville Tapas, Drinks and Local Flavors Tour 3 hours" at bounding box center [276, 483] width 234 height 149
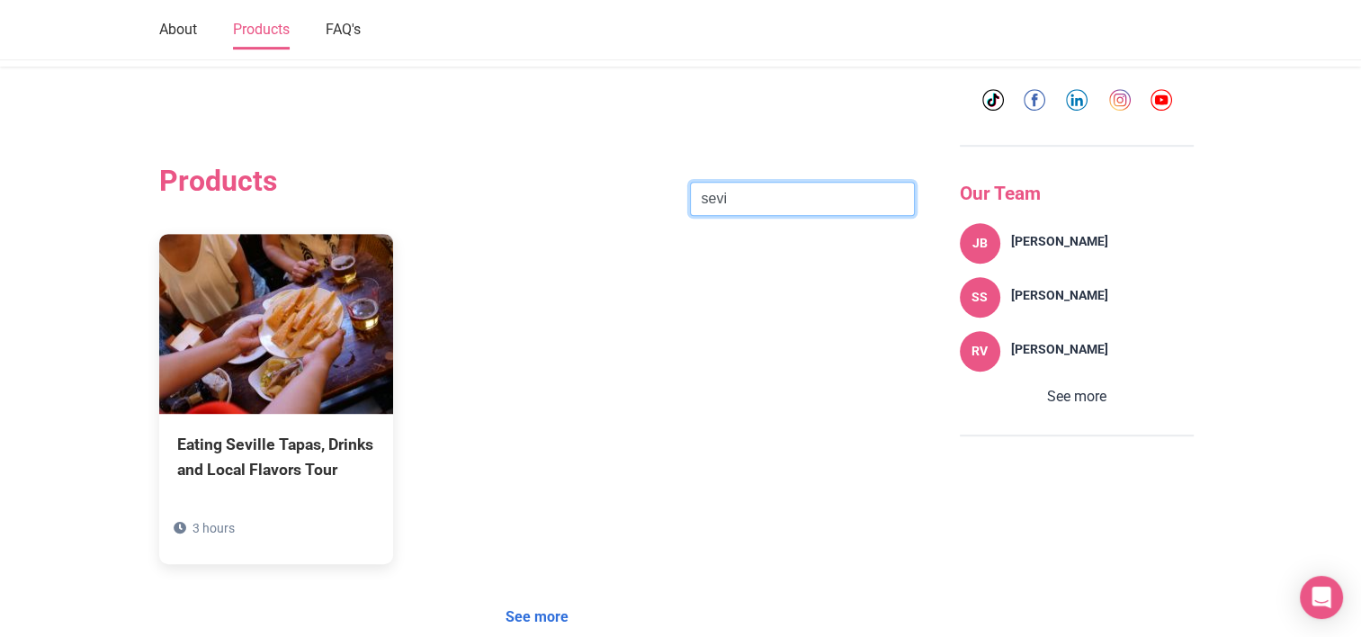
drag, startPoint x: 875, startPoint y: 143, endPoint x: 432, endPoint y: 151, distance: 443.6
click at [432, 164] on div "Products sevi Search" at bounding box center [537, 199] width 756 height 70
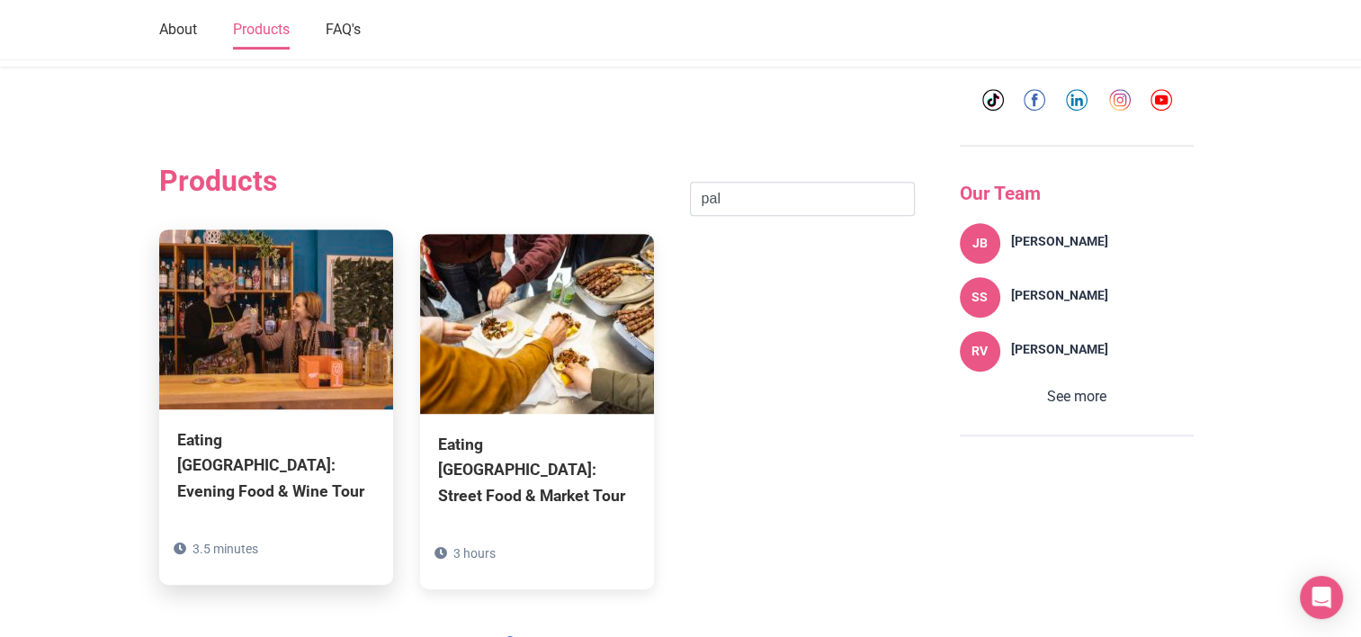
click at [360, 427] on div "Eating [GEOGRAPHIC_DATA]: Evening Food & Wine Tour" at bounding box center [276, 465] width 198 height 76
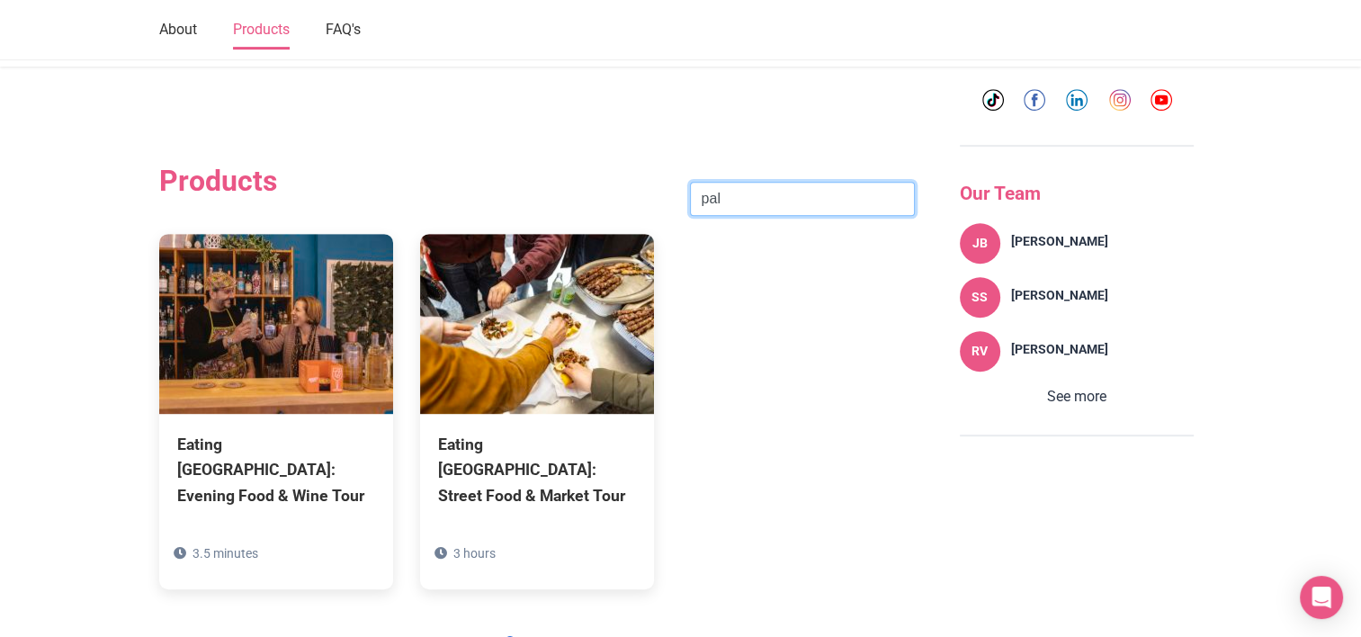
drag, startPoint x: 733, startPoint y: 146, endPoint x: 594, endPoint y: 141, distance: 139.5
click at [593, 164] on div "Products pal Search" at bounding box center [537, 199] width 756 height 70
type input "s"
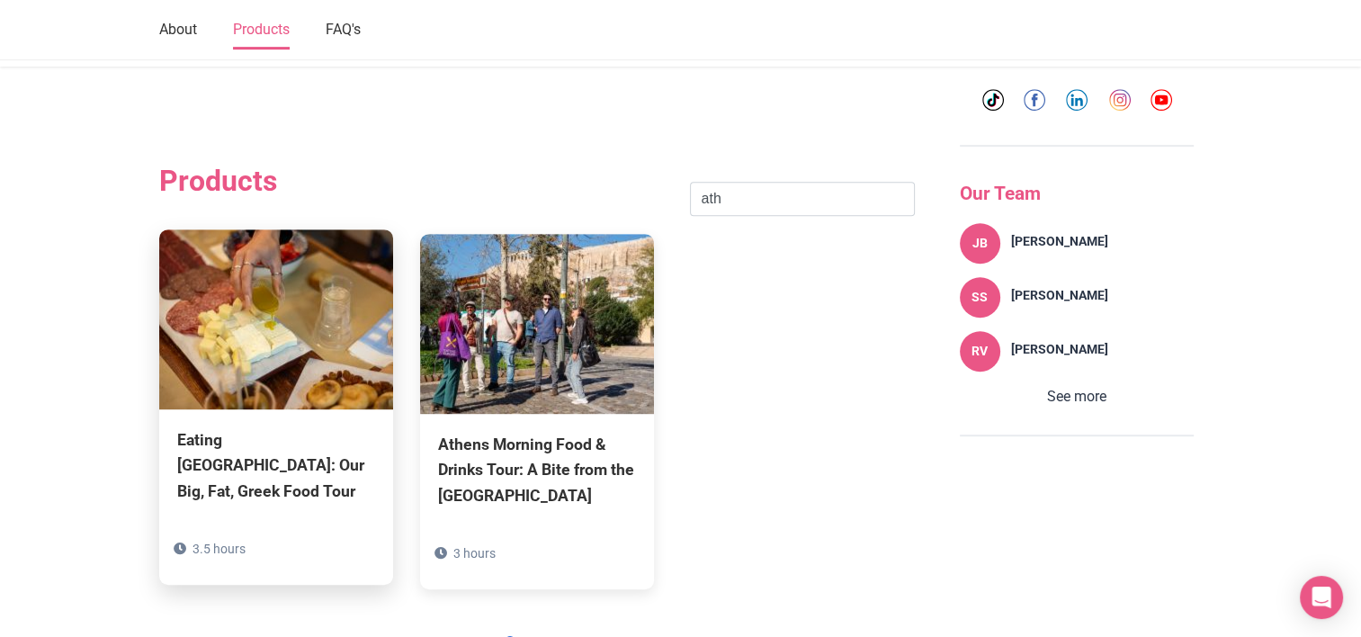
click at [296, 427] on div "Eating [GEOGRAPHIC_DATA]: Our Big, Fat, Greek Food Tour" at bounding box center [276, 465] width 198 height 76
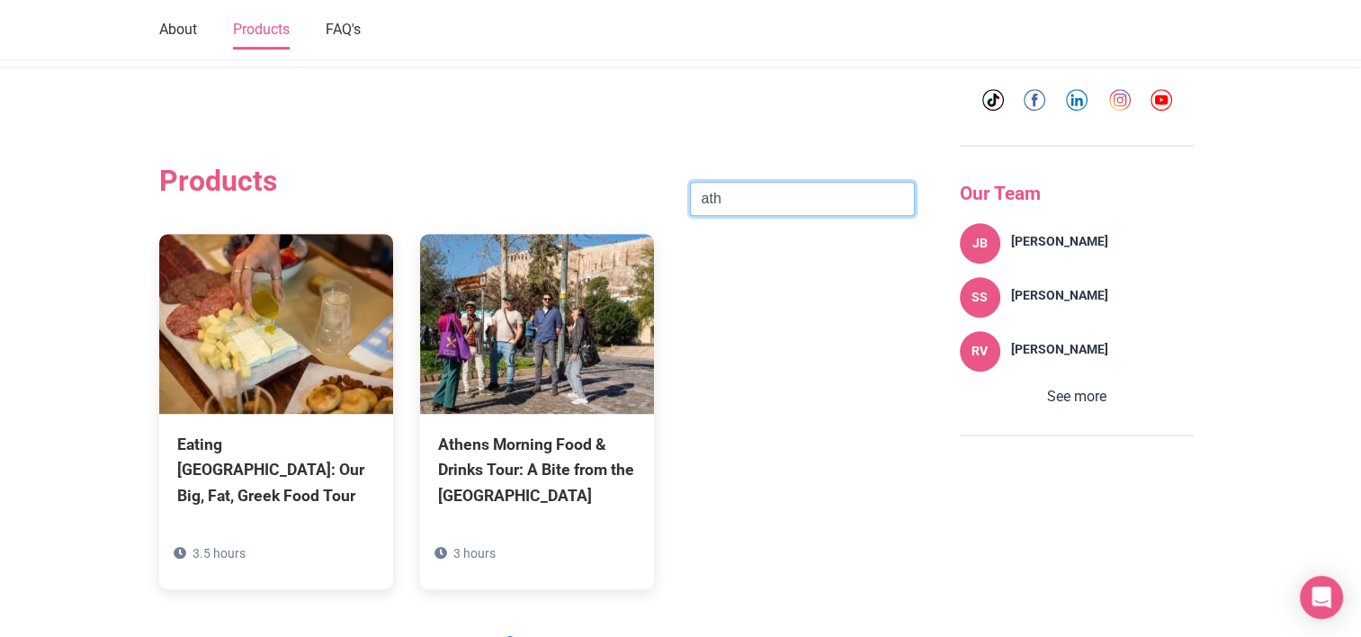
drag, startPoint x: 717, startPoint y: 153, endPoint x: 601, endPoint y: 158, distance: 116.2
click at [608, 164] on div "Products [GEOGRAPHIC_DATA] Search" at bounding box center [537, 199] width 756 height 70
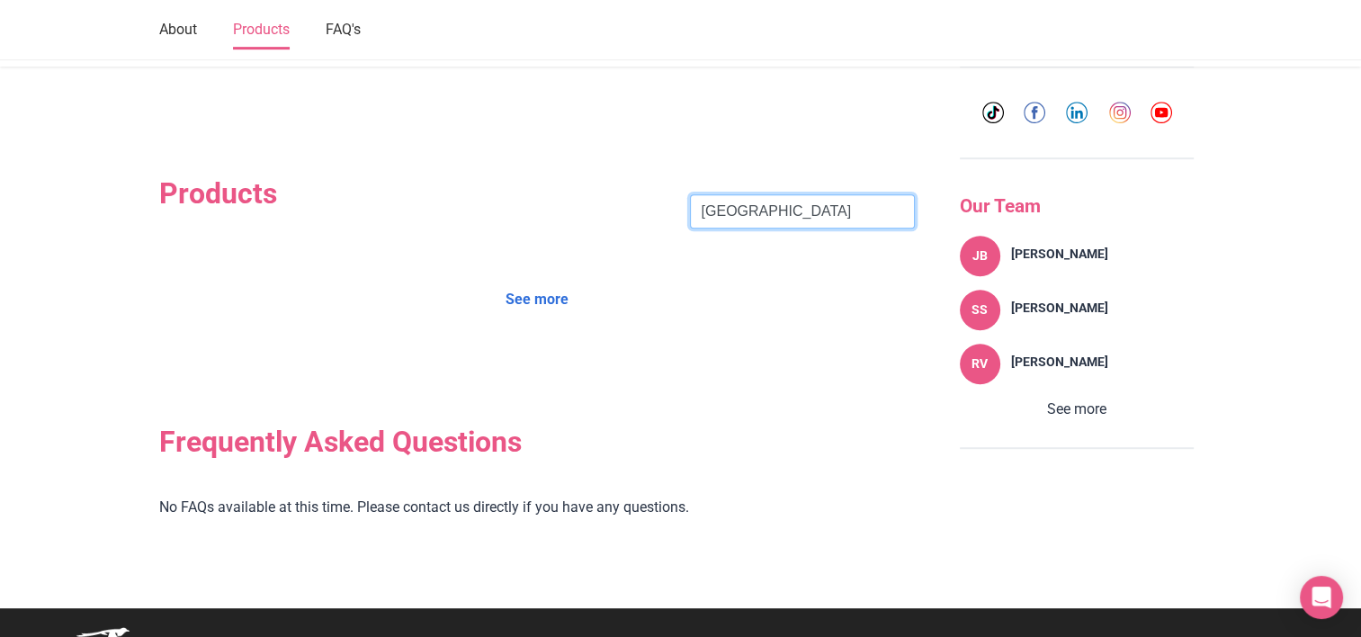
type input "[GEOGRAPHIC_DATA]"
click button "Search" at bounding box center [0, 0] width 0 height 0
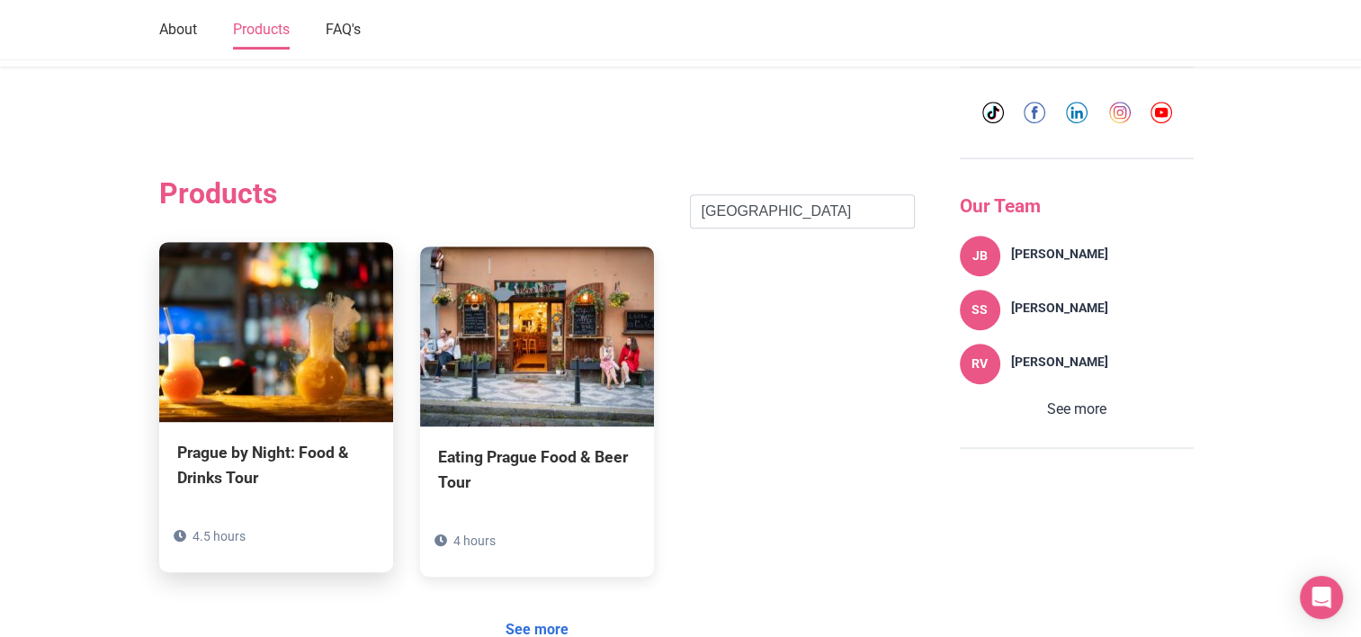
click at [237, 440] on div "Prague by Night: Food & Drinks Tour" at bounding box center [276, 465] width 198 height 50
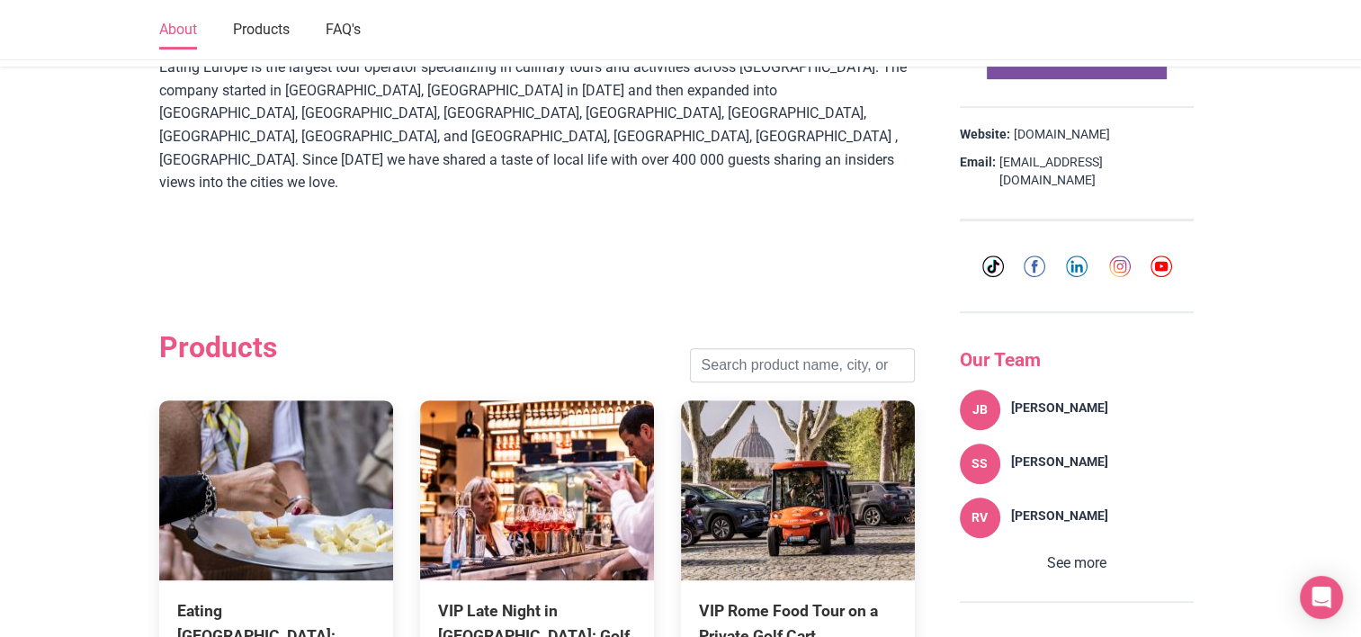
scroll to position [1349, 0]
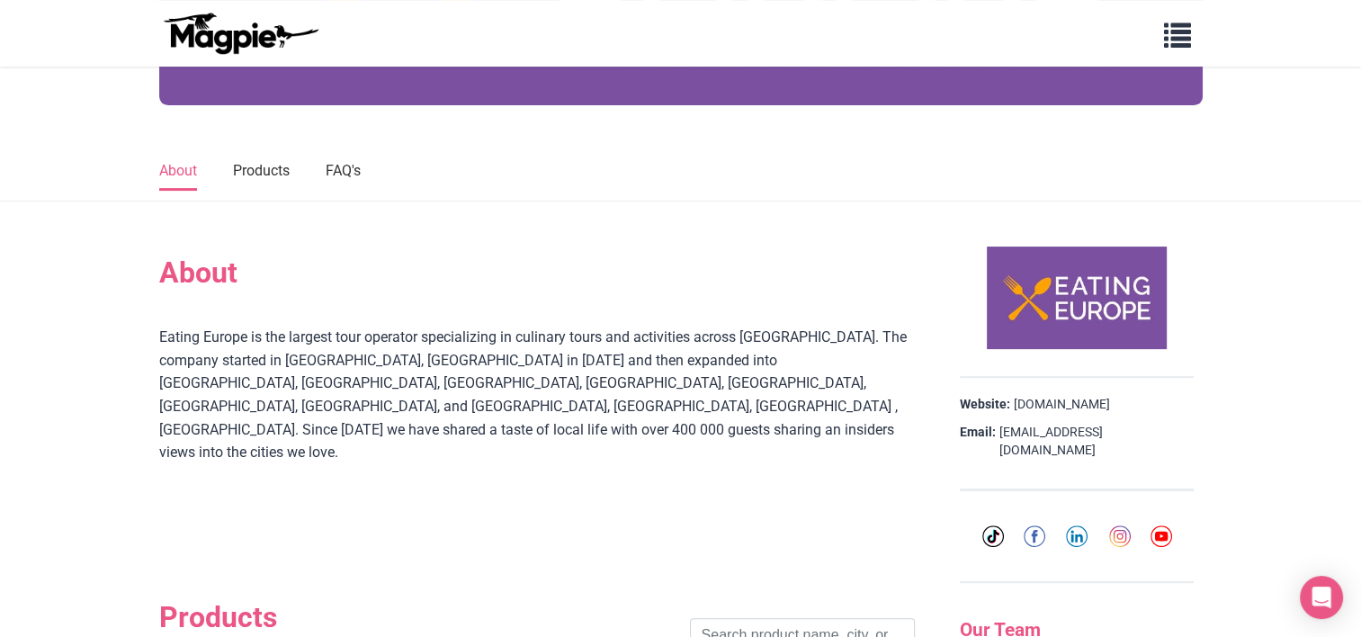
scroll to position [630, 0]
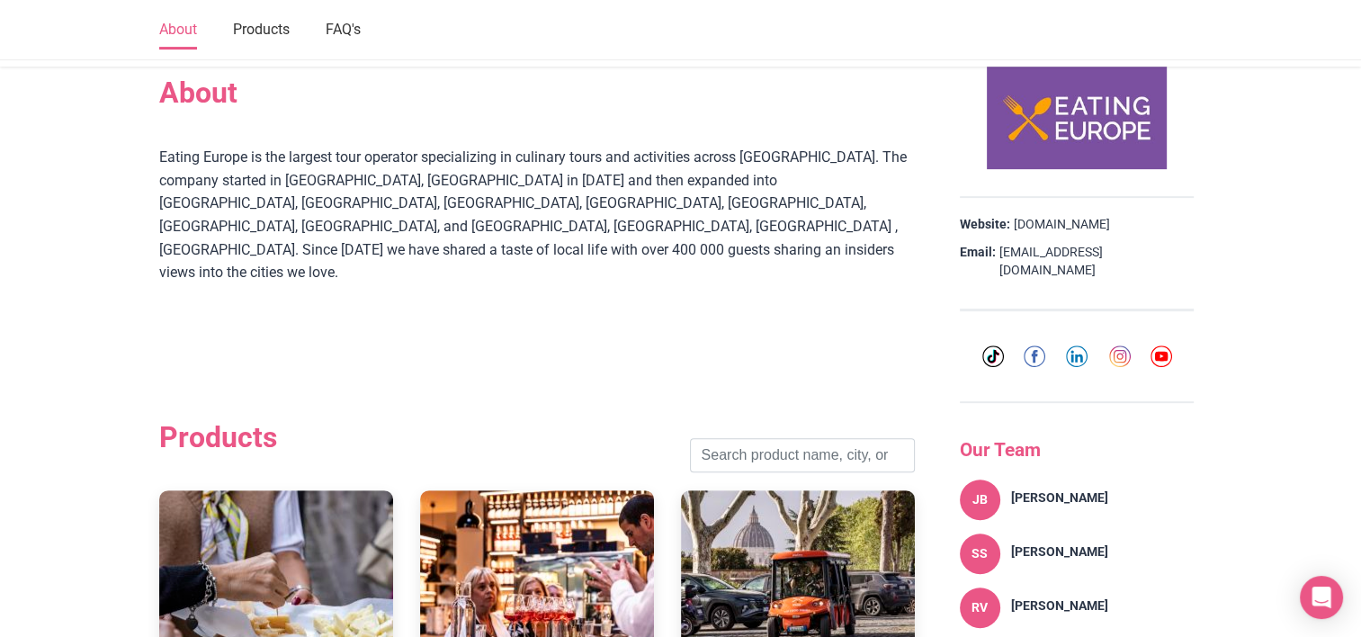
click at [806, 420] on div "Products Search" at bounding box center [537, 455] width 756 height 70
click at [806, 438] on input "search" at bounding box center [802, 455] width 225 height 34
type input "naples"
click button "Search" at bounding box center [0, 0] width 0 height 0
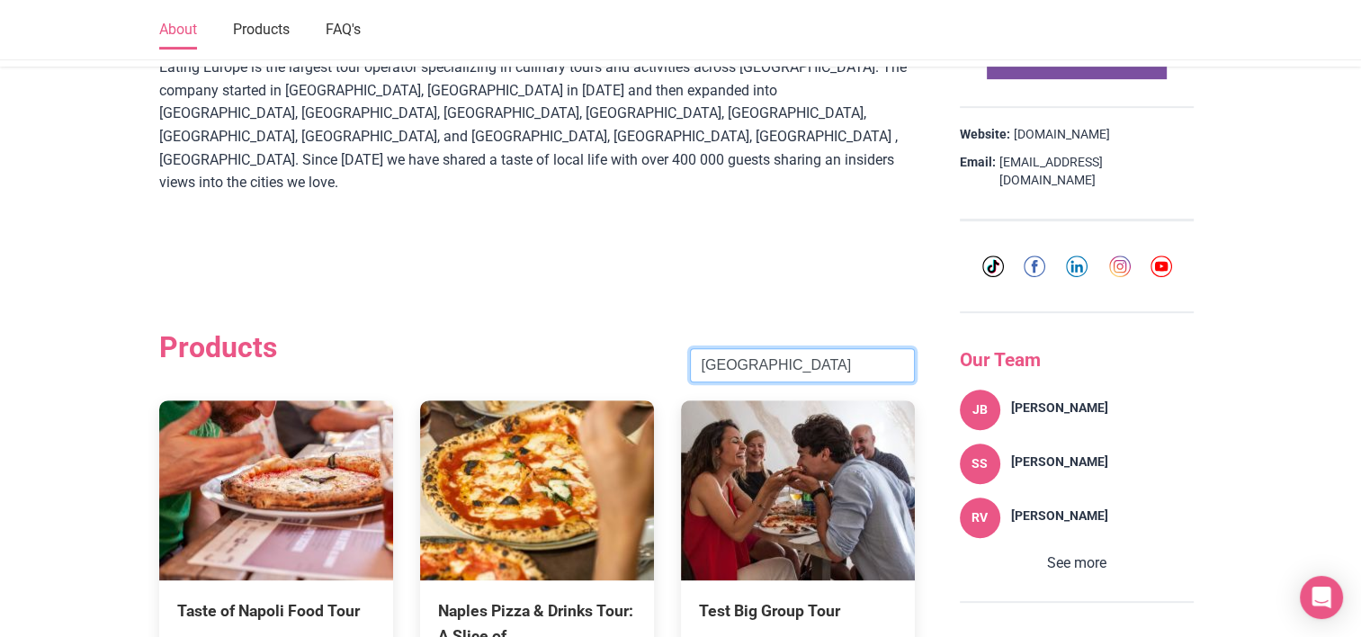
scroll to position [900, 0]
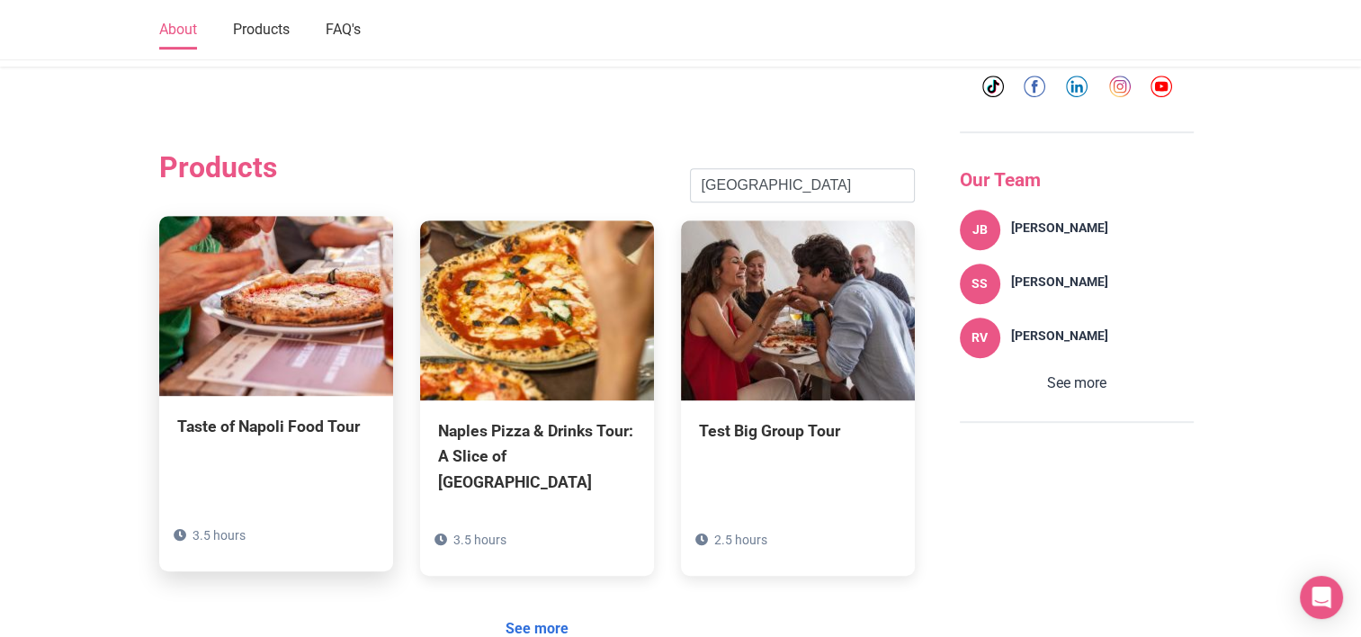
click at [325, 414] on div "Taste of Napoli Food Tour" at bounding box center [276, 426] width 198 height 25
